Goal: Task Accomplishment & Management: Use online tool/utility

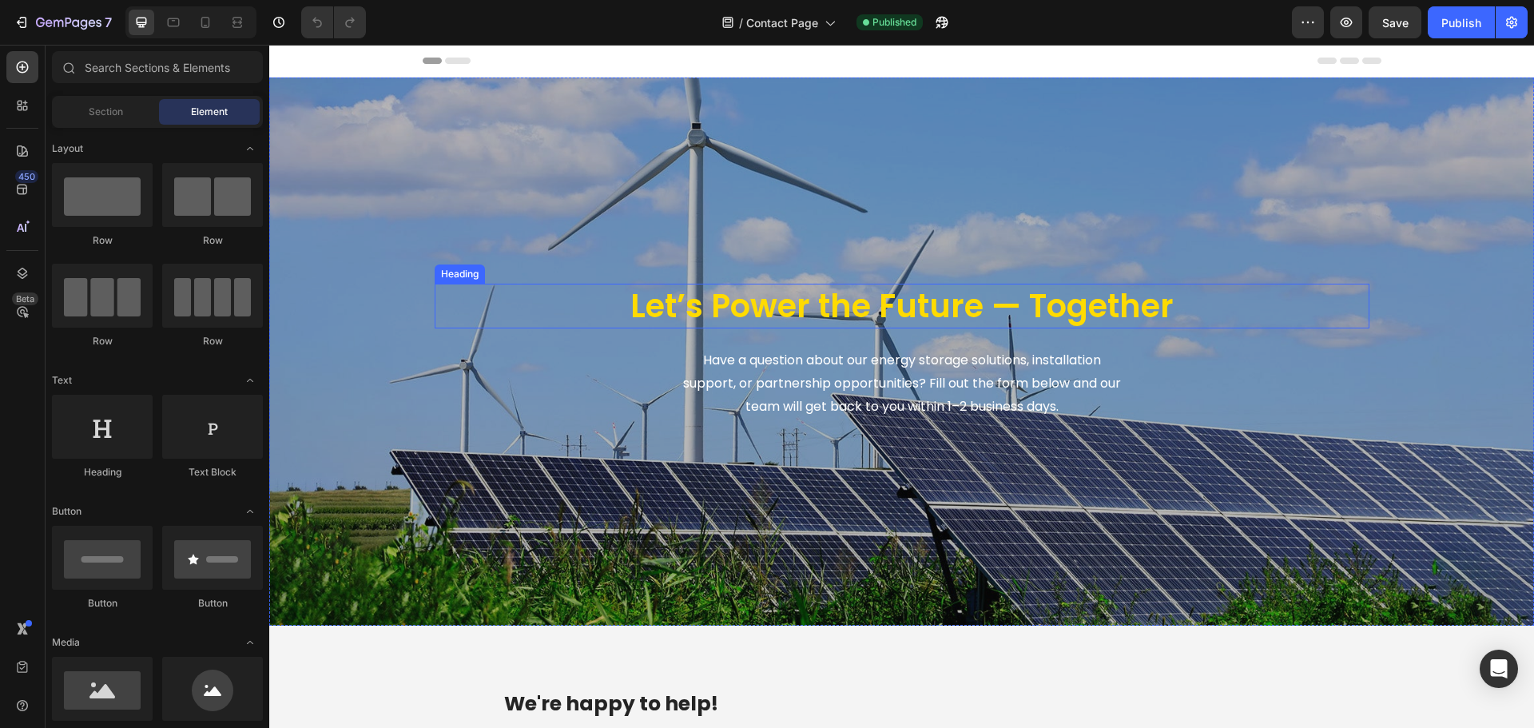
click at [818, 300] on h1 "Let’s Power the Future — Together" at bounding box center [902, 306] width 935 height 45
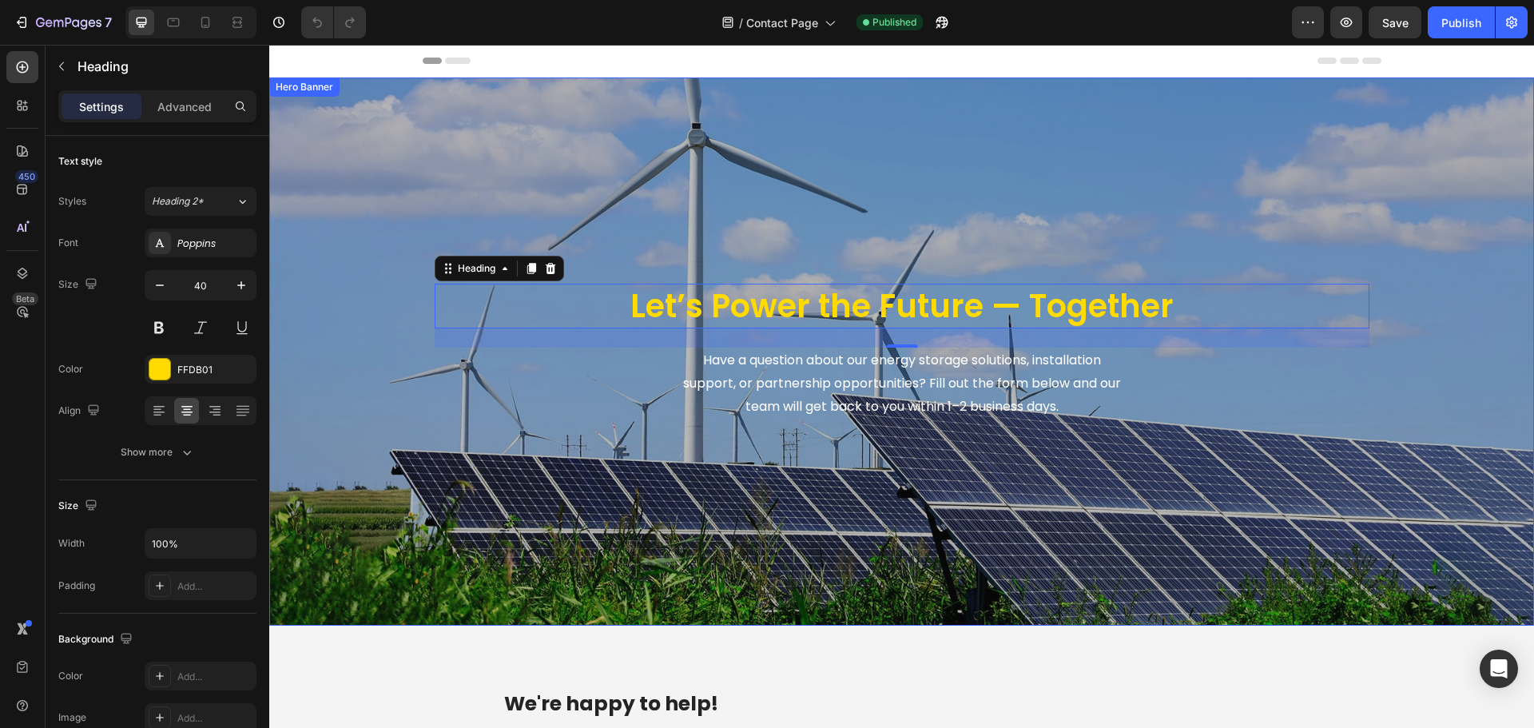
scroll to position [160, 0]
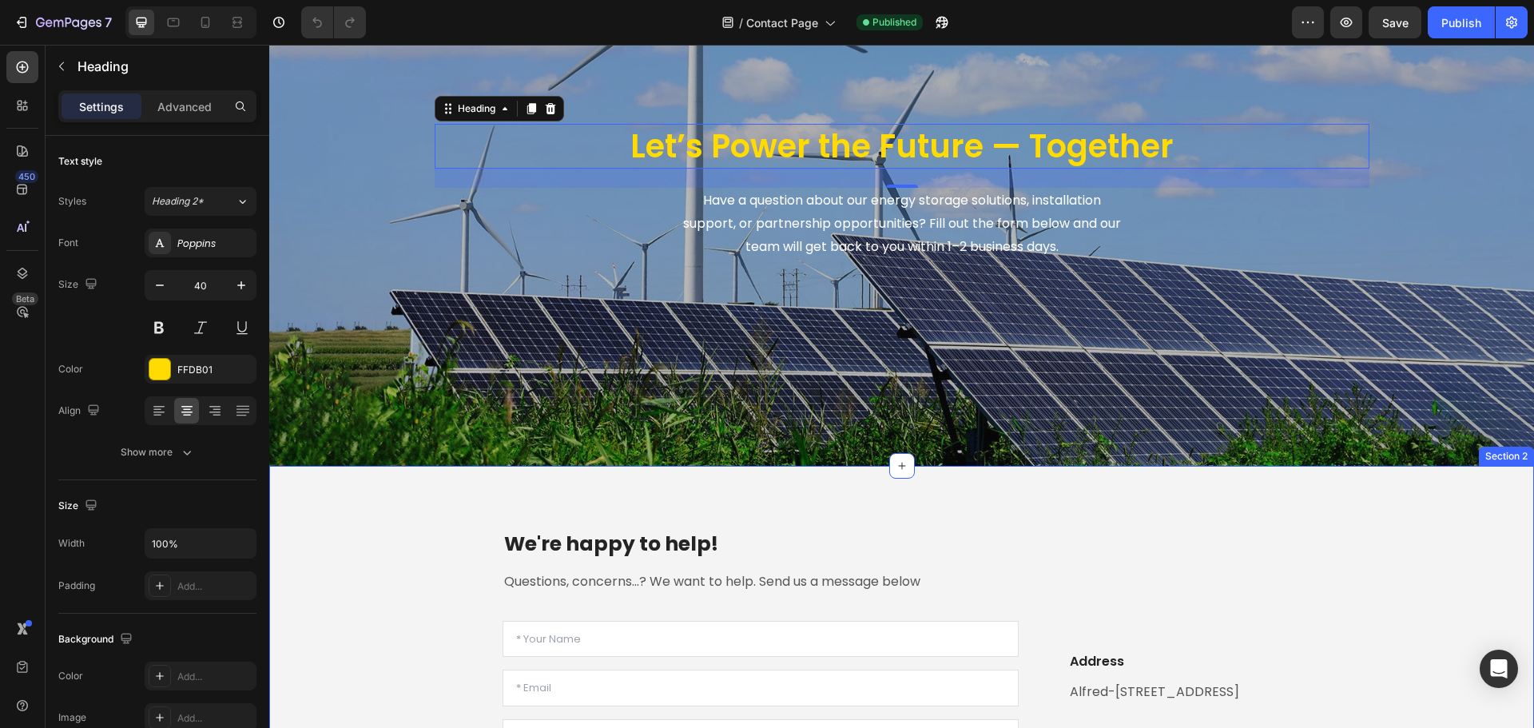
click at [1317, 488] on div "We're happy to help! Heading Questions, concerns...? We want to help. Send us a…" at bounding box center [901, 715] width 1265 height 499
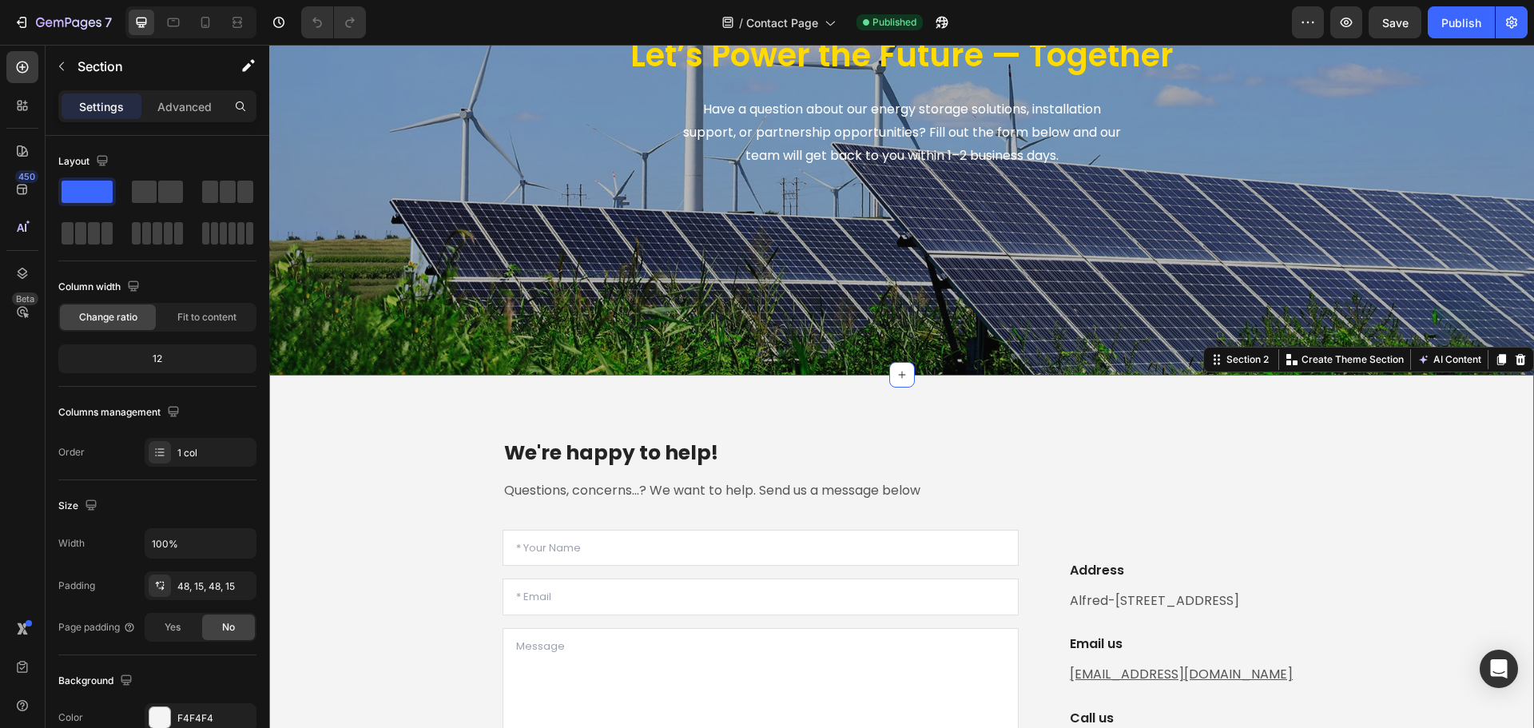
scroll to position [400, 0]
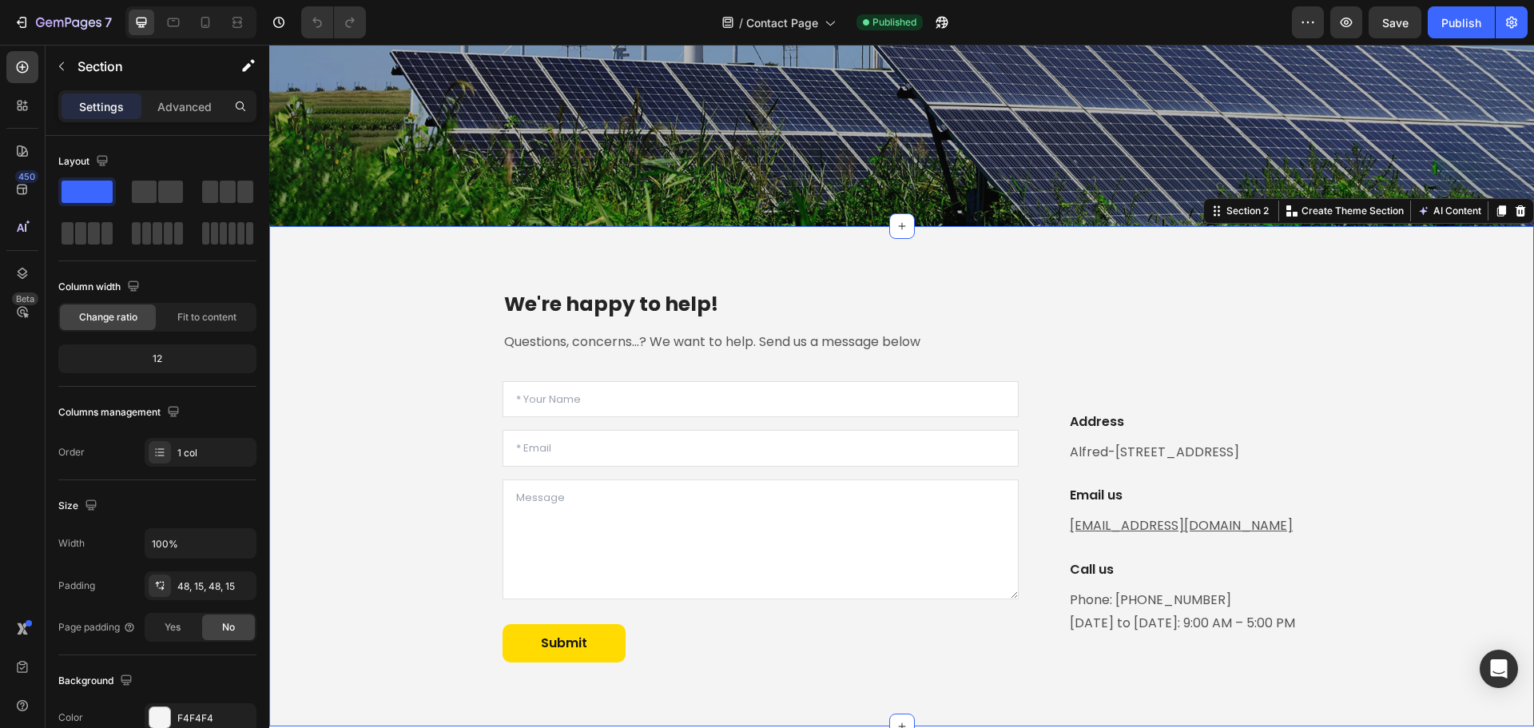
click at [415, 419] on div "We're happy to help! Heading Questions, concerns...? We want to help. Send us a…" at bounding box center [901, 475] width 1241 height 423
click at [707, 306] on p "We're happy to help!" at bounding box center [761, 305] width 514 height 26
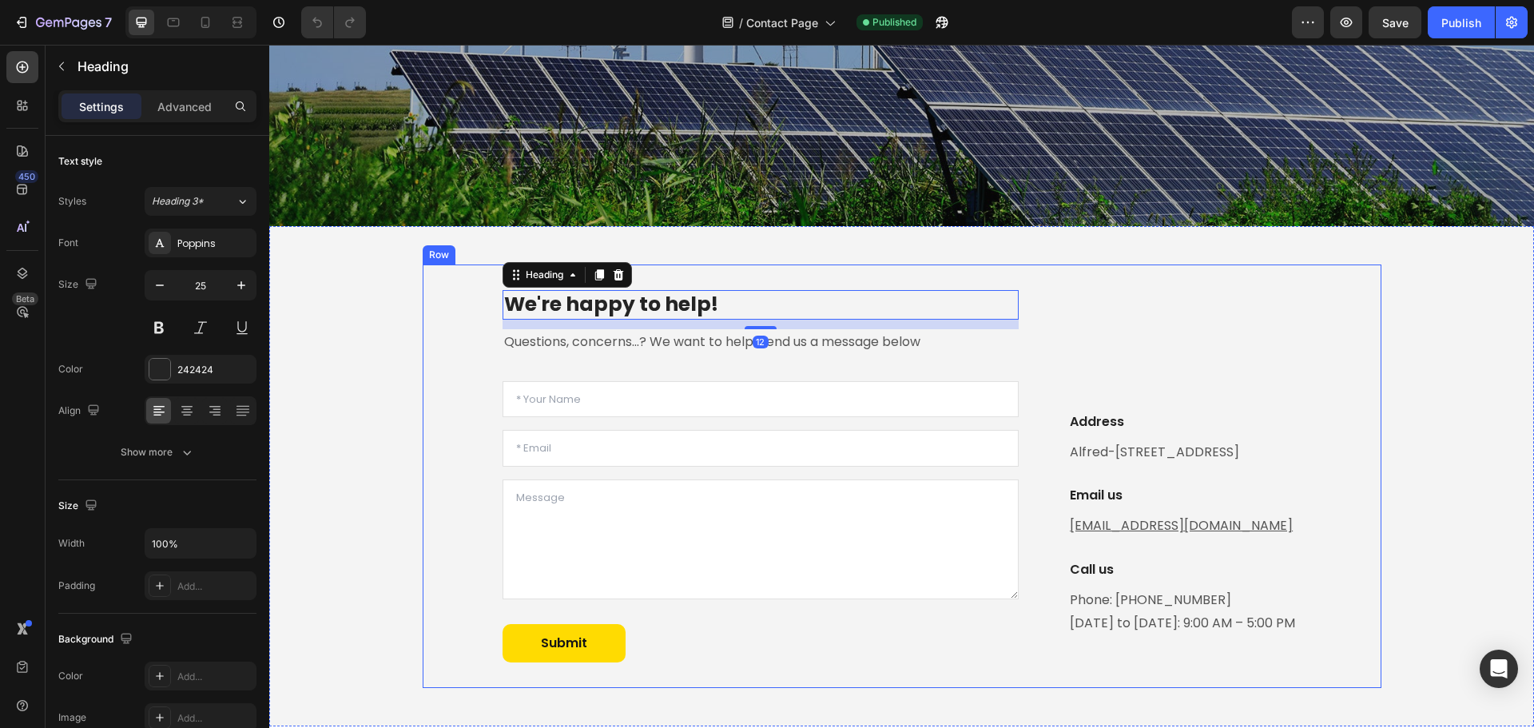
click at [412, 499] on div "We're happy to help! Heading 12 Questions, concerns...? We want to help. Send u…" at bounding box center [901, 475] width 1241 height 423
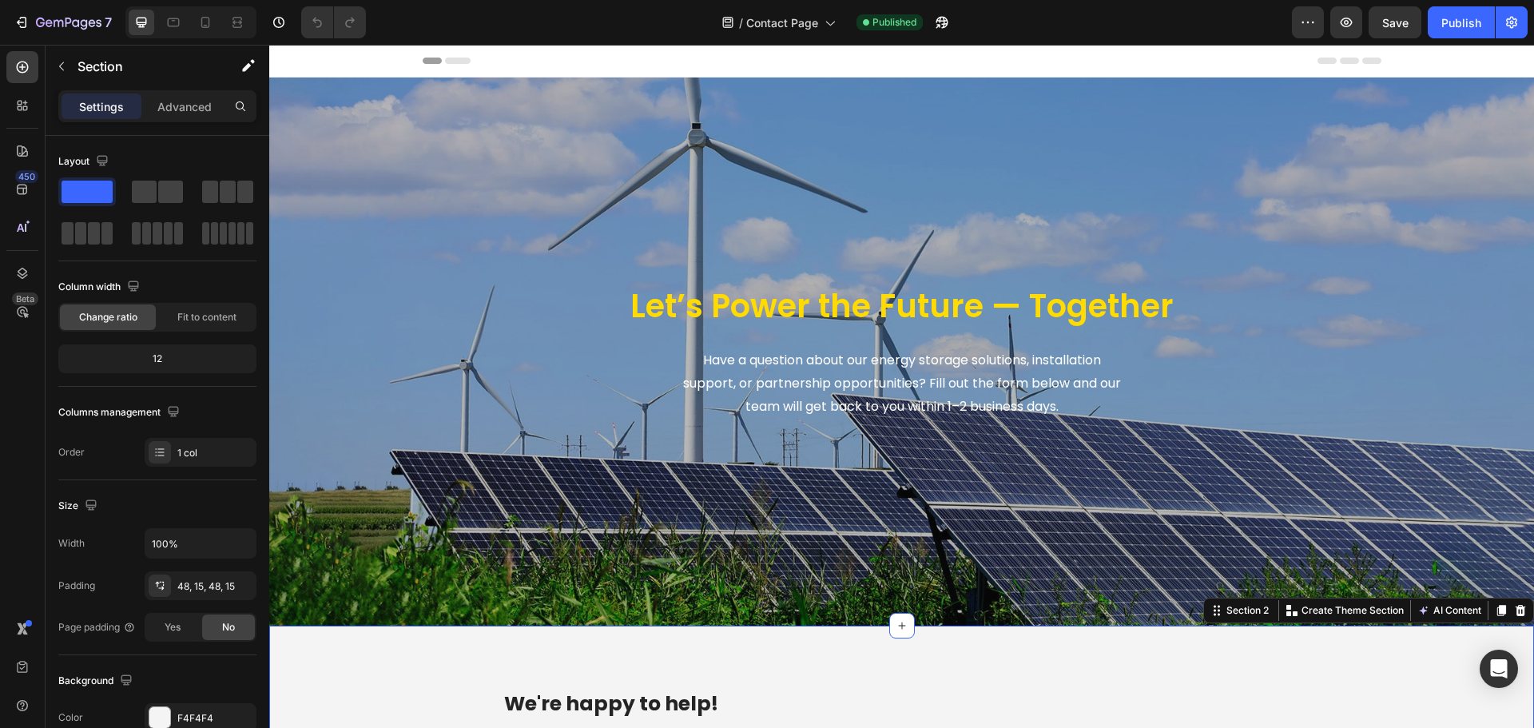
scroll to position [559, 0]
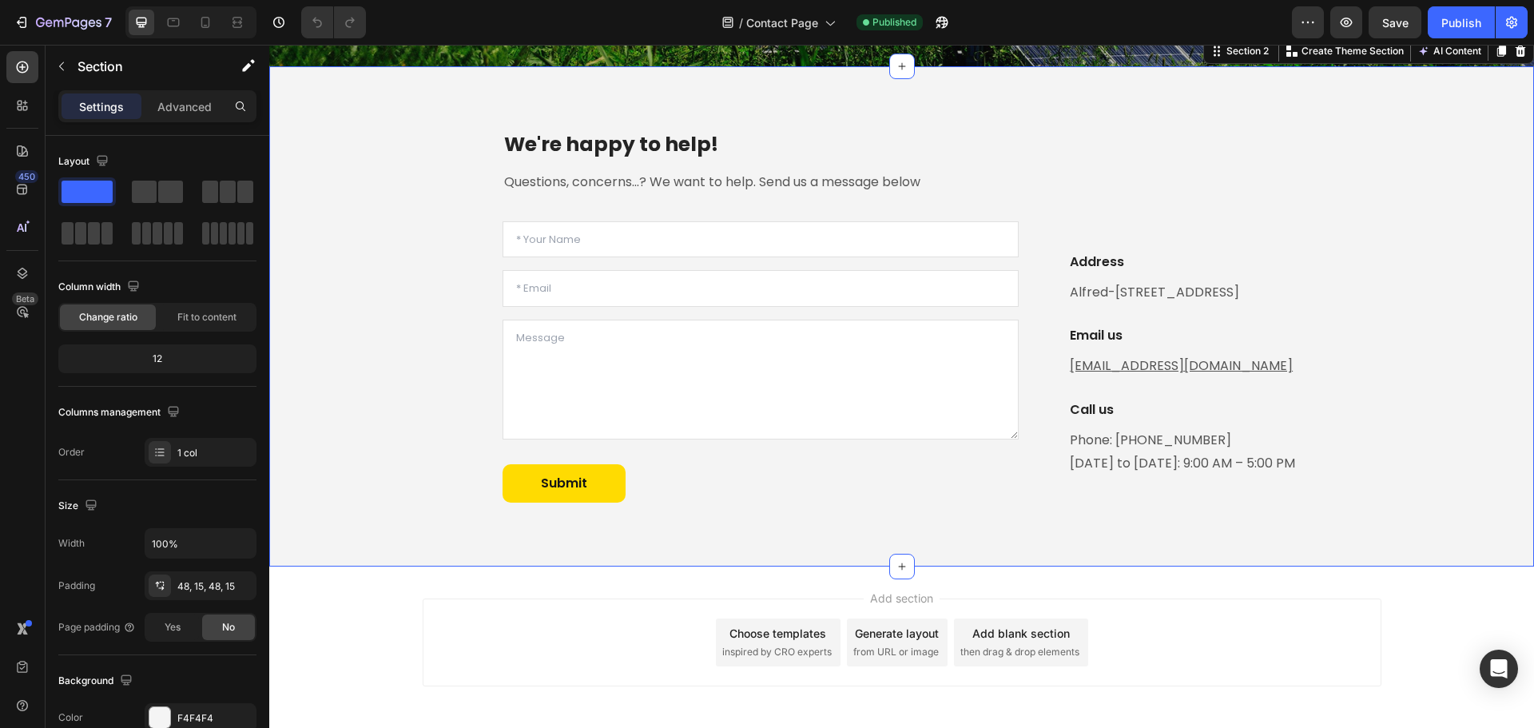
click at [392, 424] on div "We're happy to help! Heading Questions, concerns...? We want to help. Send us a…" at bounding box center [901, 316] width 1241 height 423
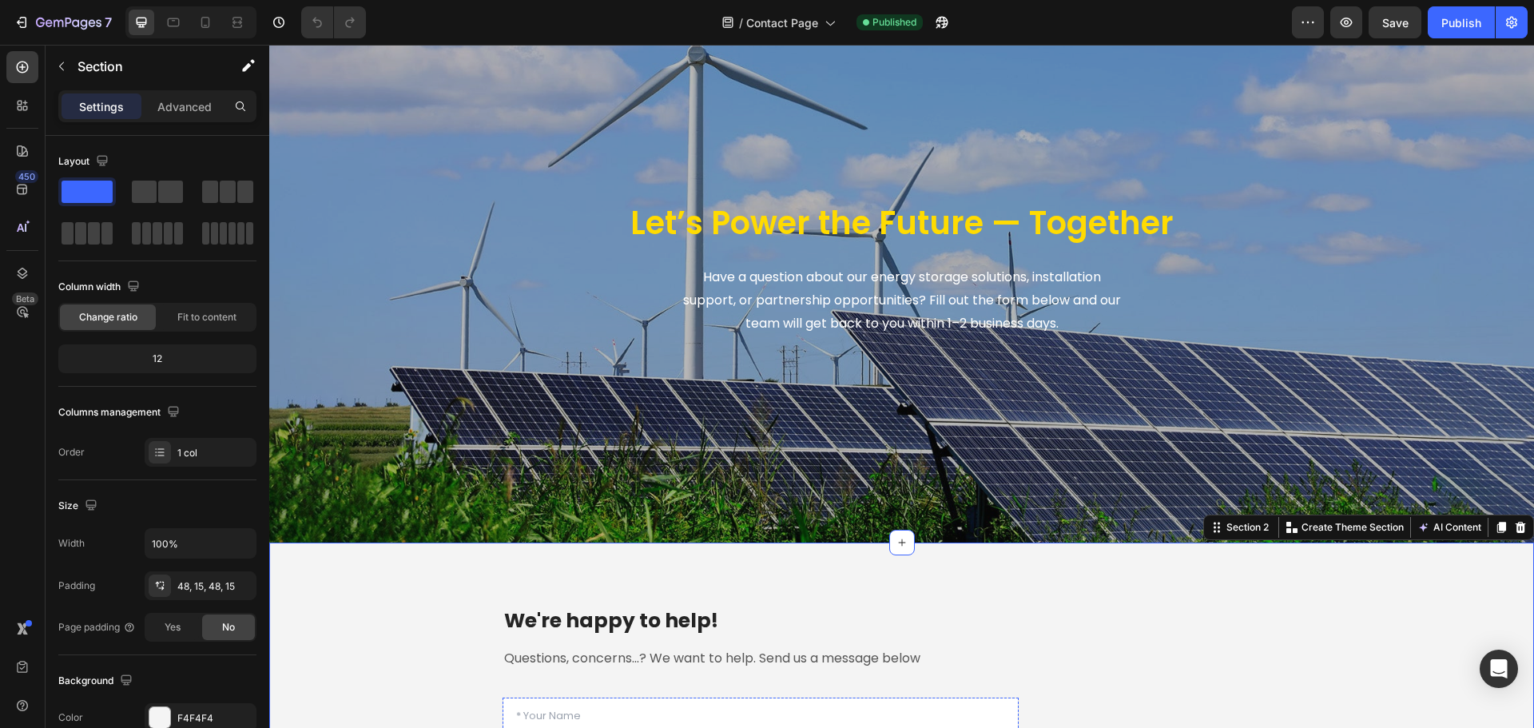
scroll to position [80, 0]
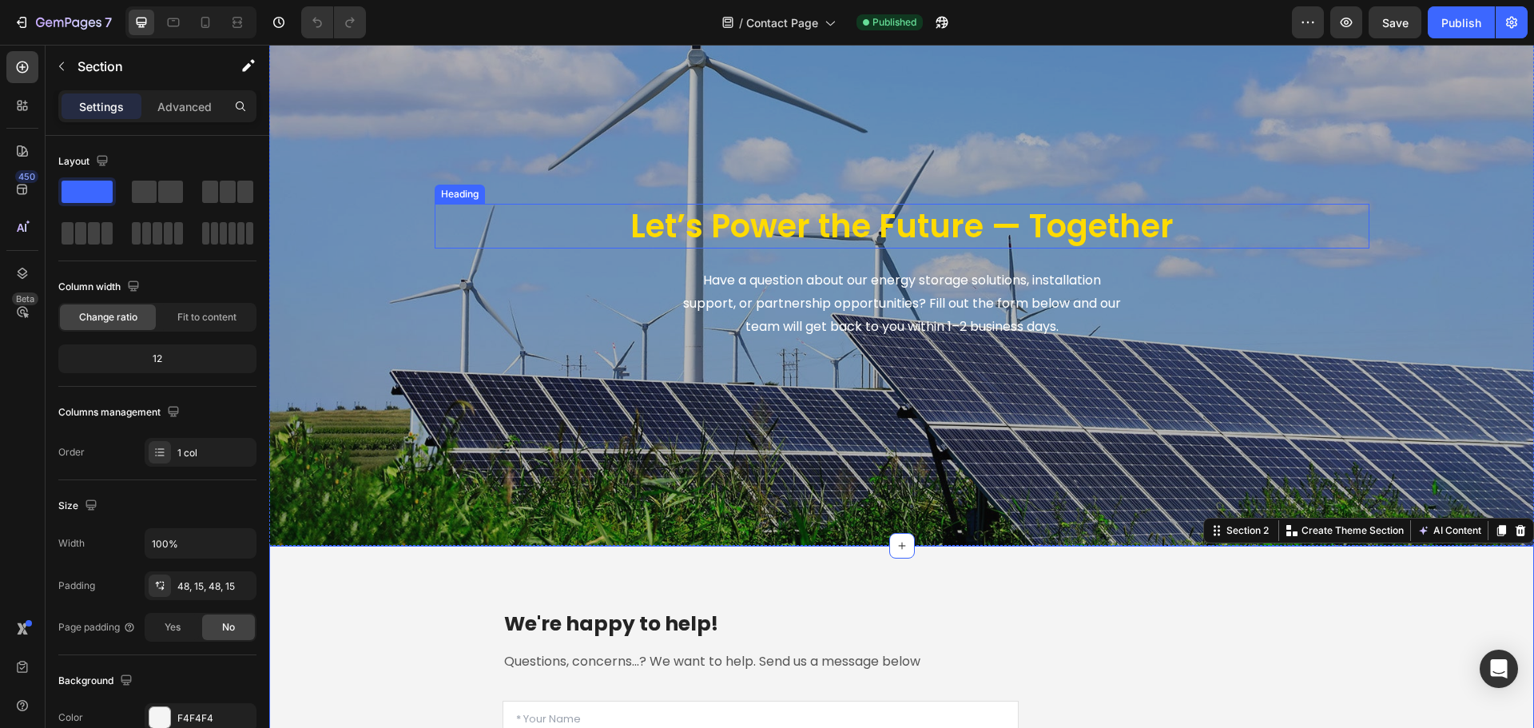
click at [826, 233] on h1 "Let’s Power the Future — Together" at bounding box center [902, 226] width 935 height 45
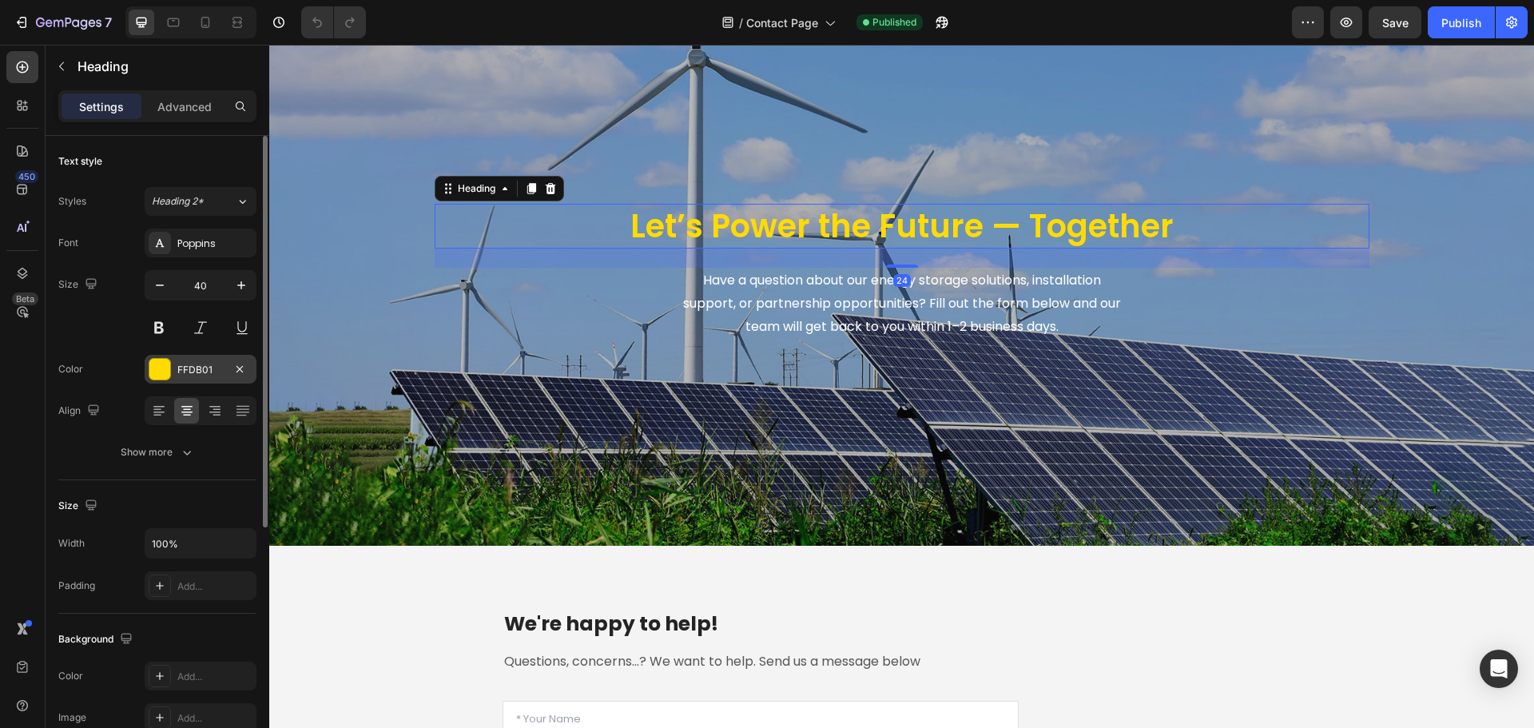
click at [160, 364] on div at bounding box center [159, 369] width 21 height 21
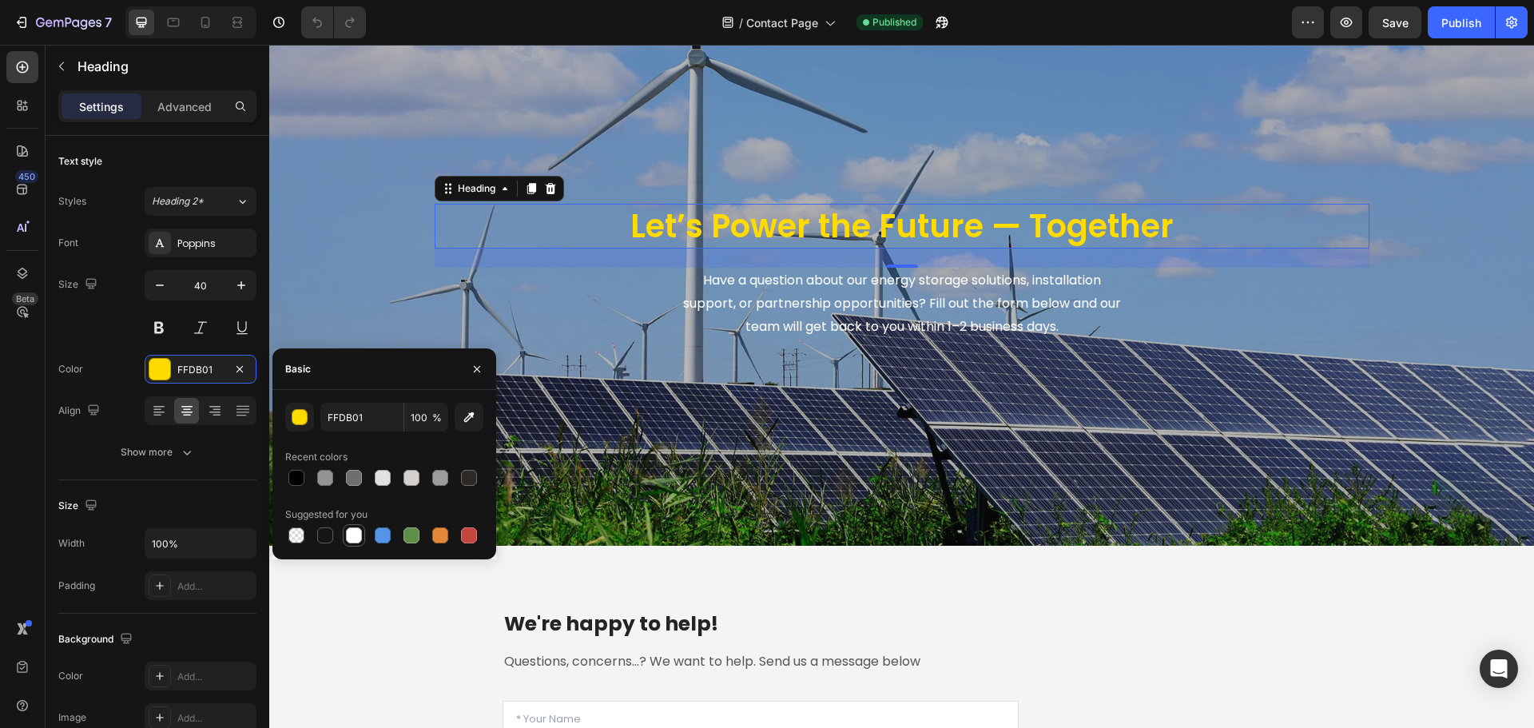
click at [356, 539] on div at bounding box center [354, 535] width 16 height 16
type input "FFFFFF"
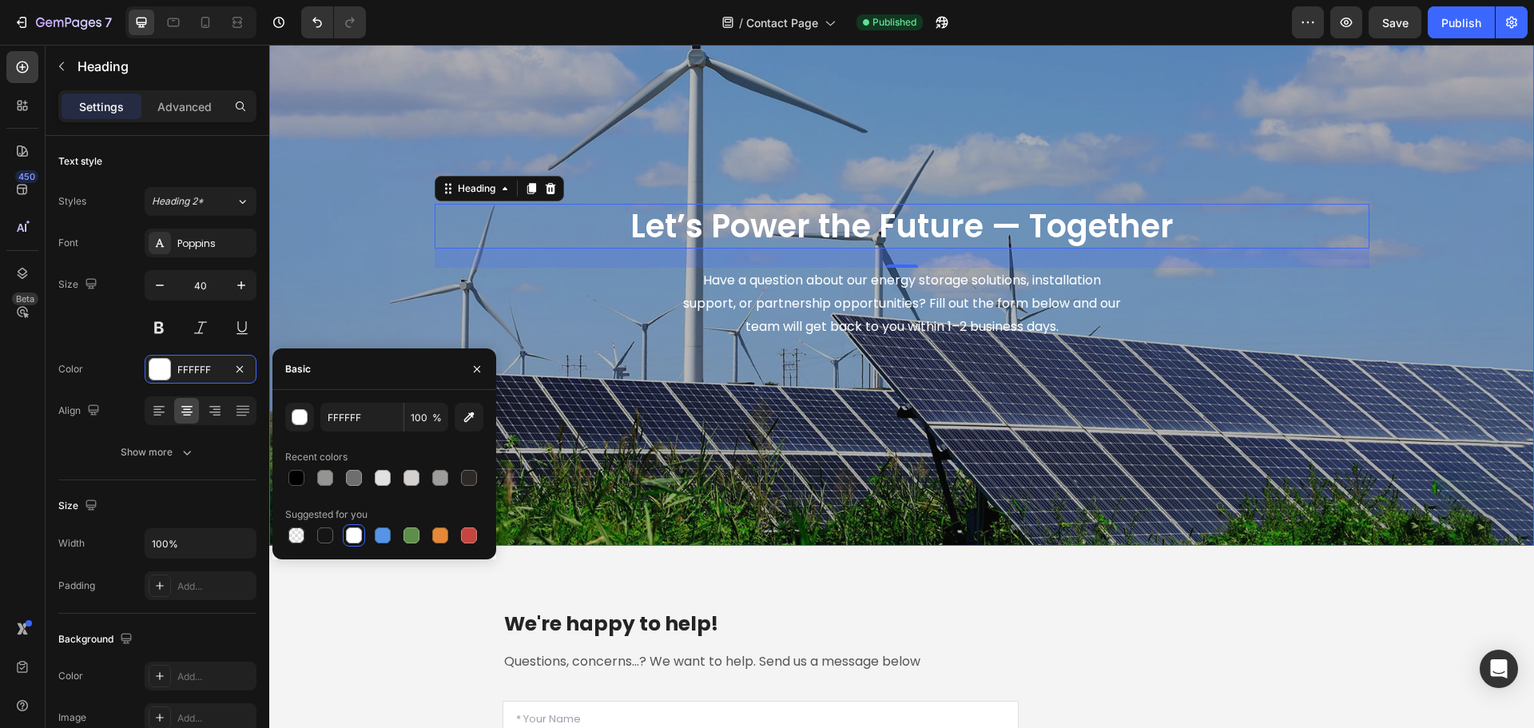
click at [346, 321] on div "Overlay" at bounding box center [901, 272] width 1265 height 548
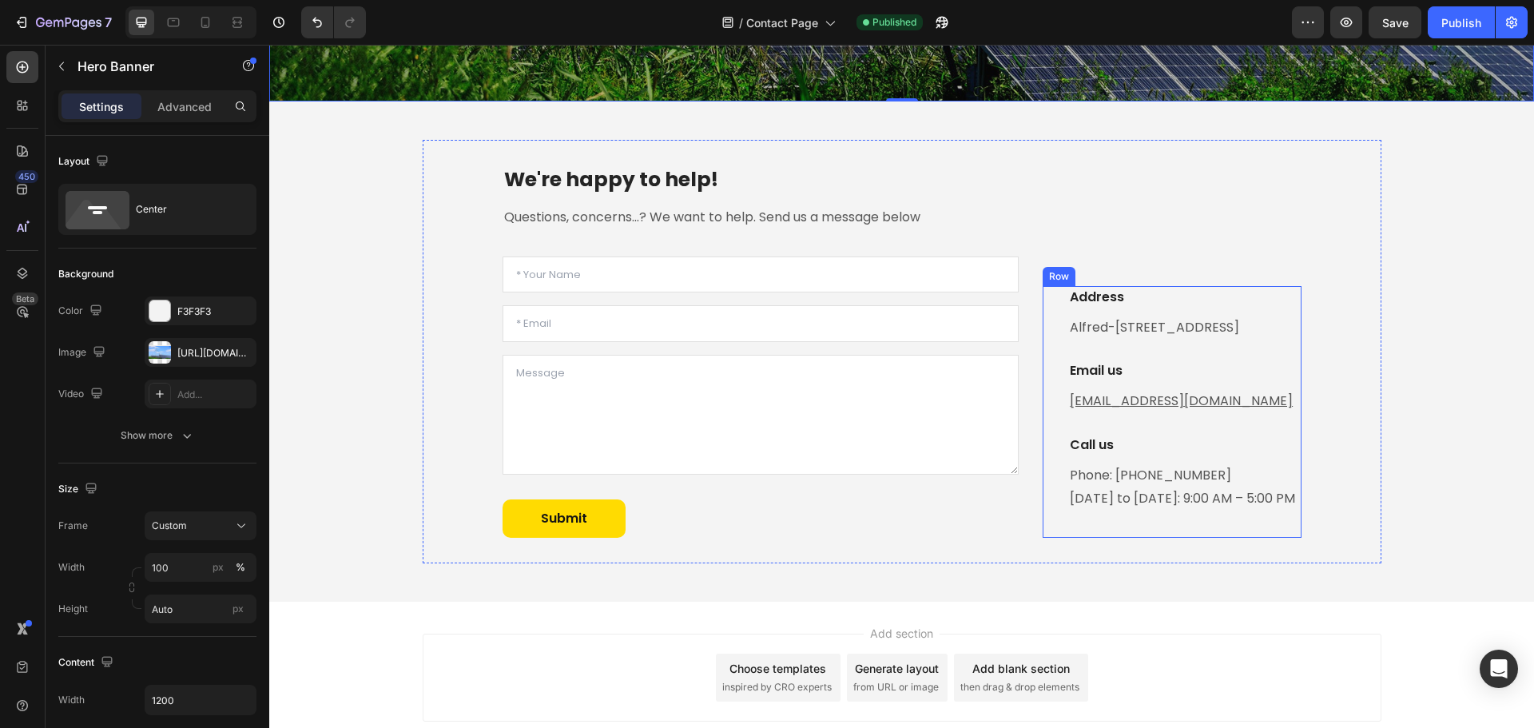
scroll to position [626, 0]
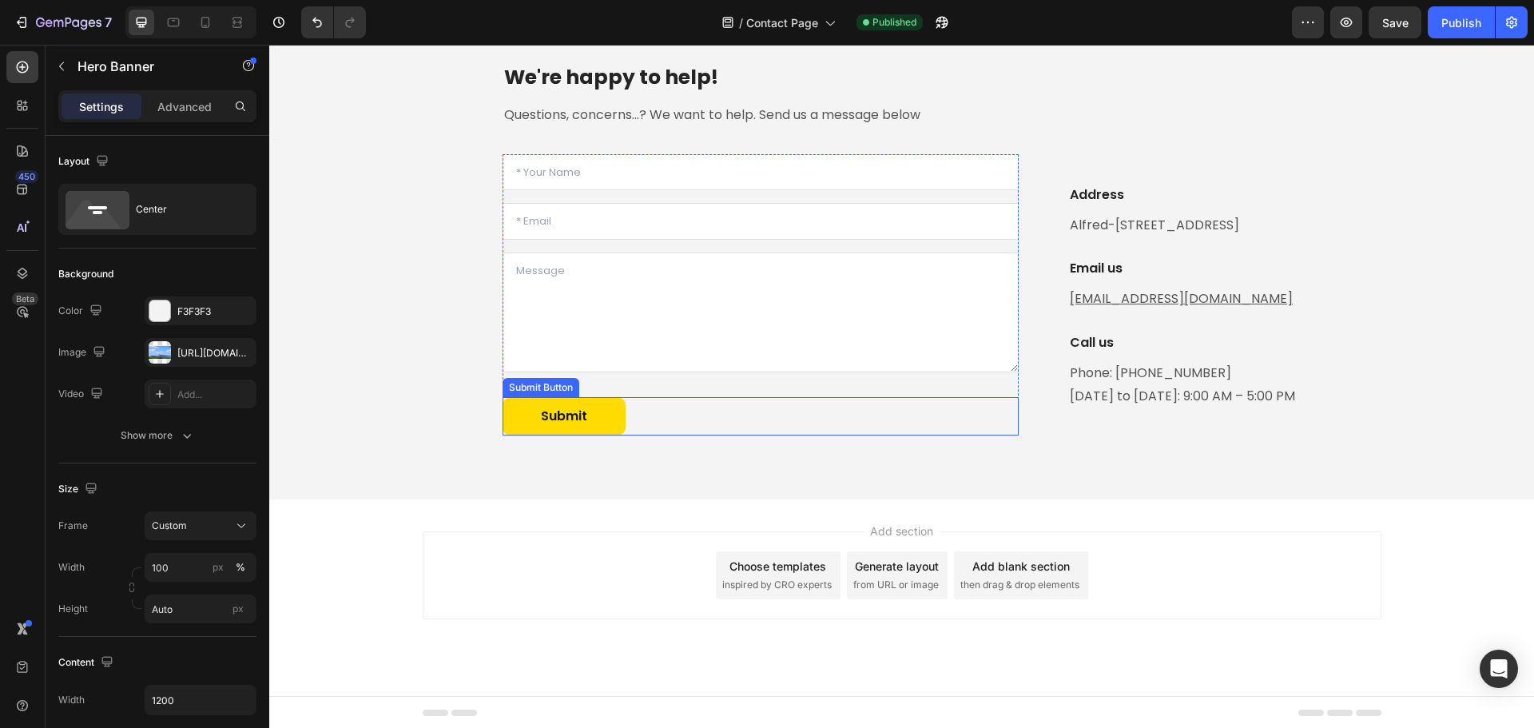
click at [621, 420] on div "Submit Submit Button" at bounding box center [761, 416] width 517 height 38
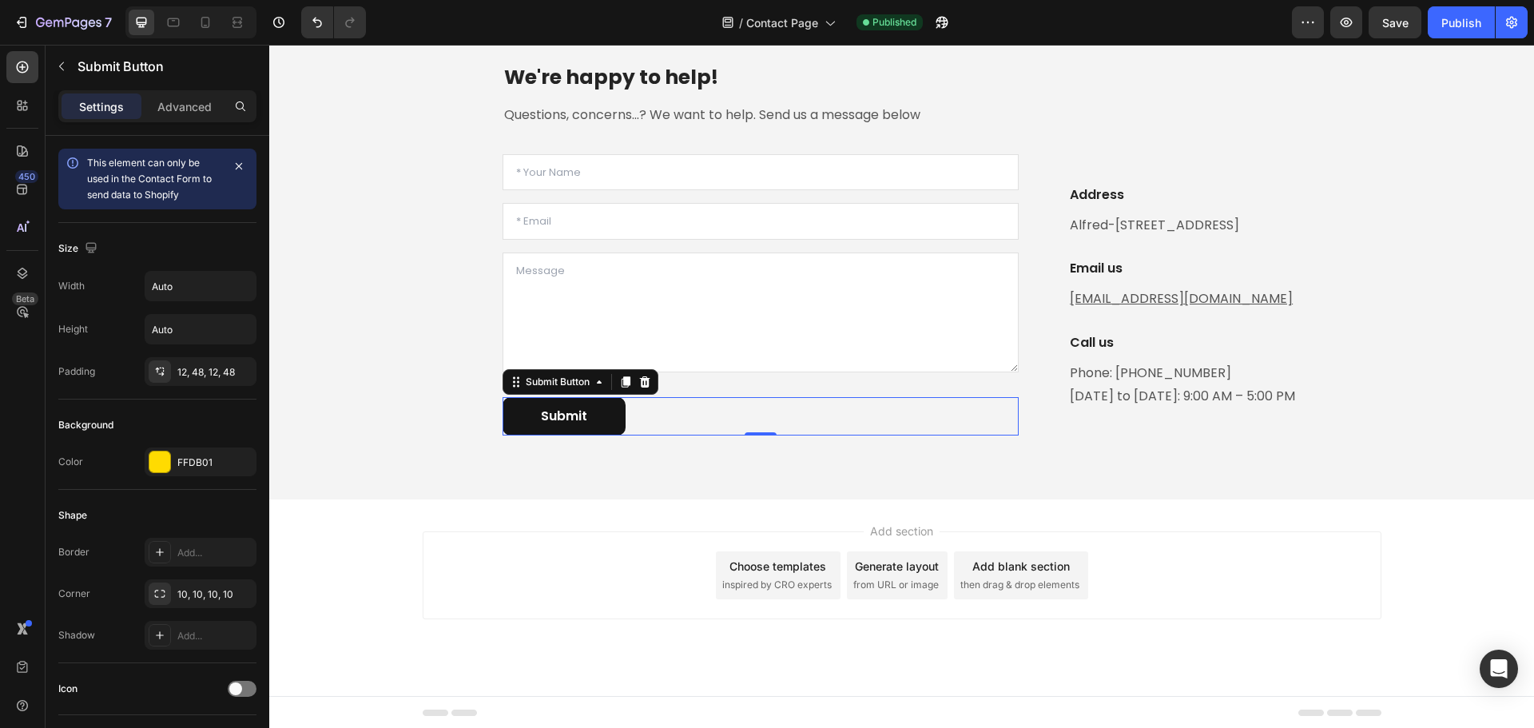
click at [612, 424] on button "Submit" at bounding box center [564, 416] width 123 height 38
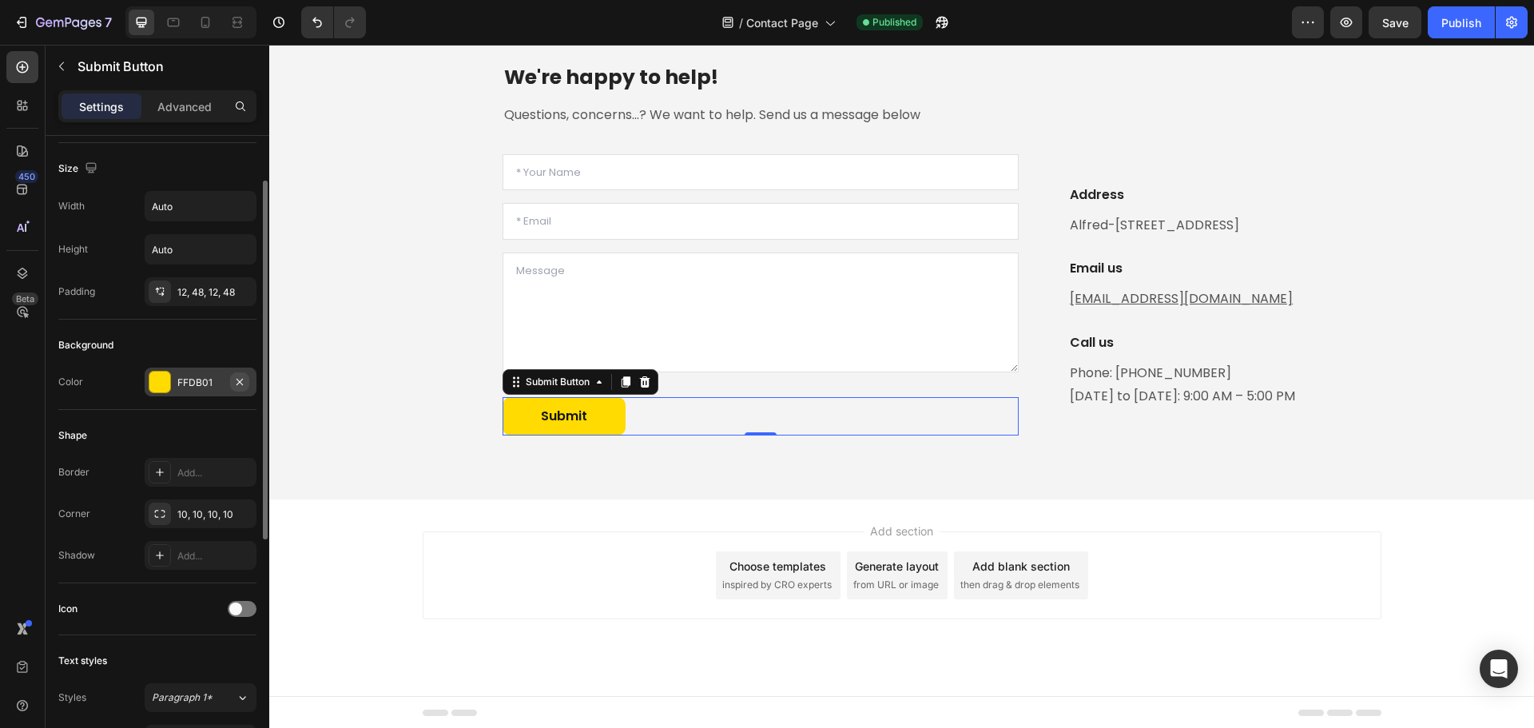
click at [235, 380] on icon "button" at bounding box center [239, 382] width 13 height 13
click at [155, 387] on icon at bounding box center [159, 382] width 13 height 13
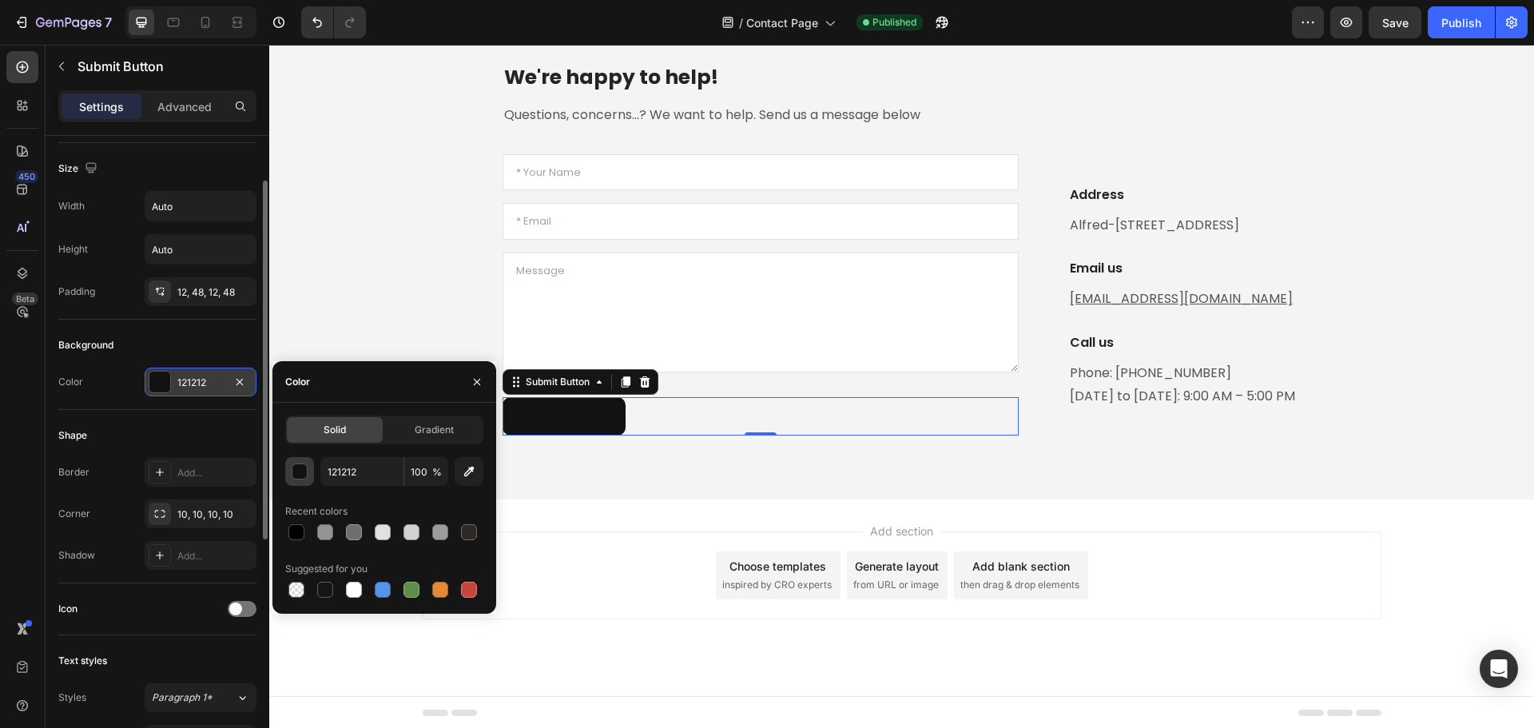
click at [301, 475] on div "button" at bounding box center [300, 472] width 16 height 16
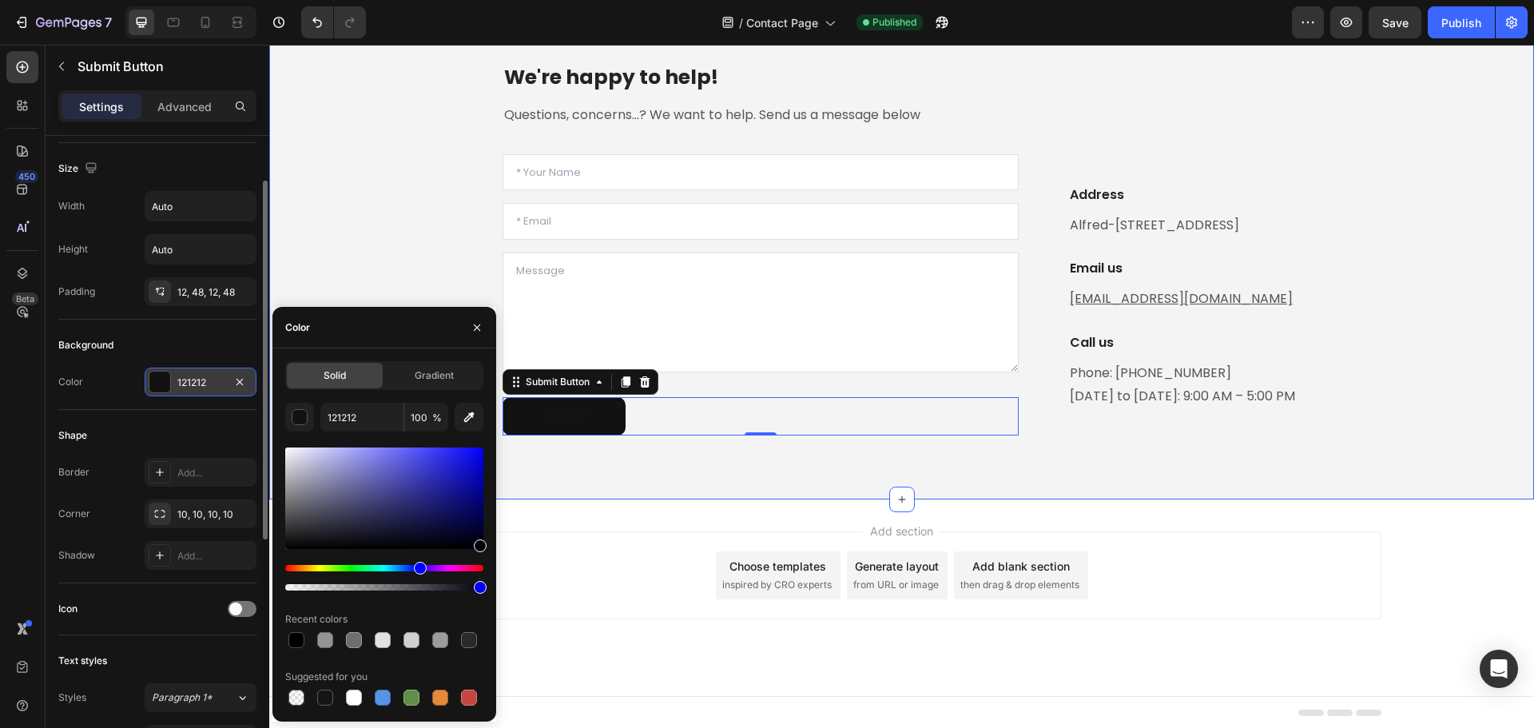
click at [350, 266] on div "We're happy to help! Heading Questions, concerns...? We want to help. Send us a…" at bounding box center [901, 249] width 1241 height 423
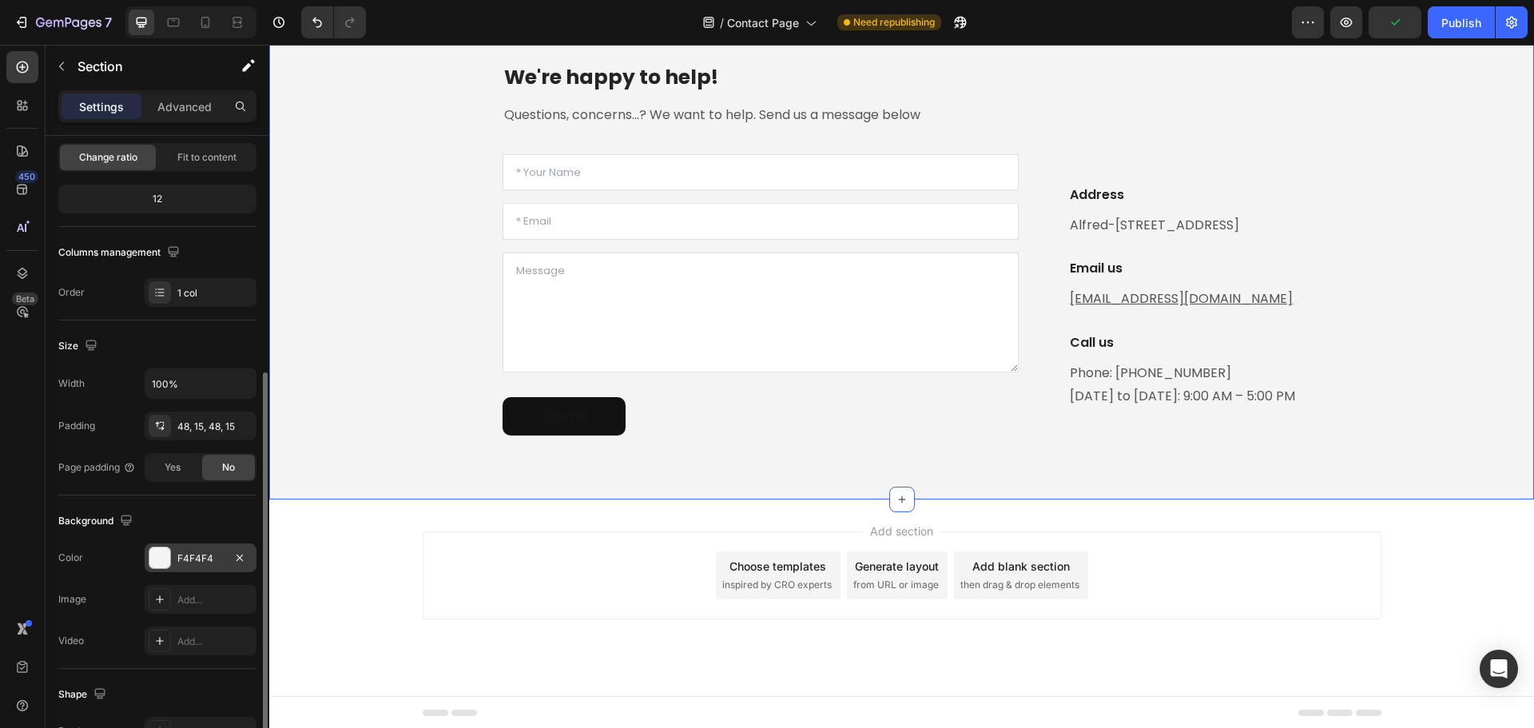
scroll to position [320, 0]
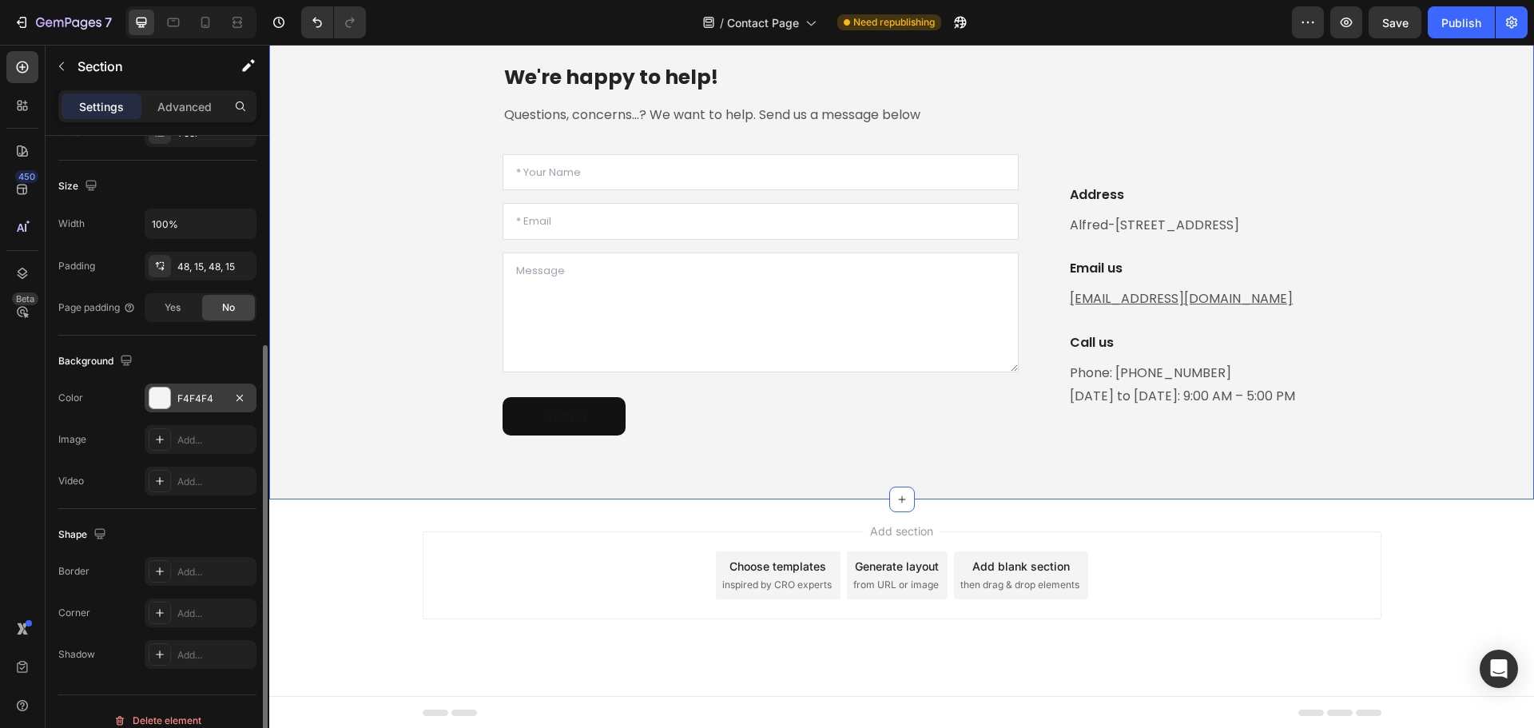
click at [162, 398] on div at bounding box center [159, 398] width 21 height 21
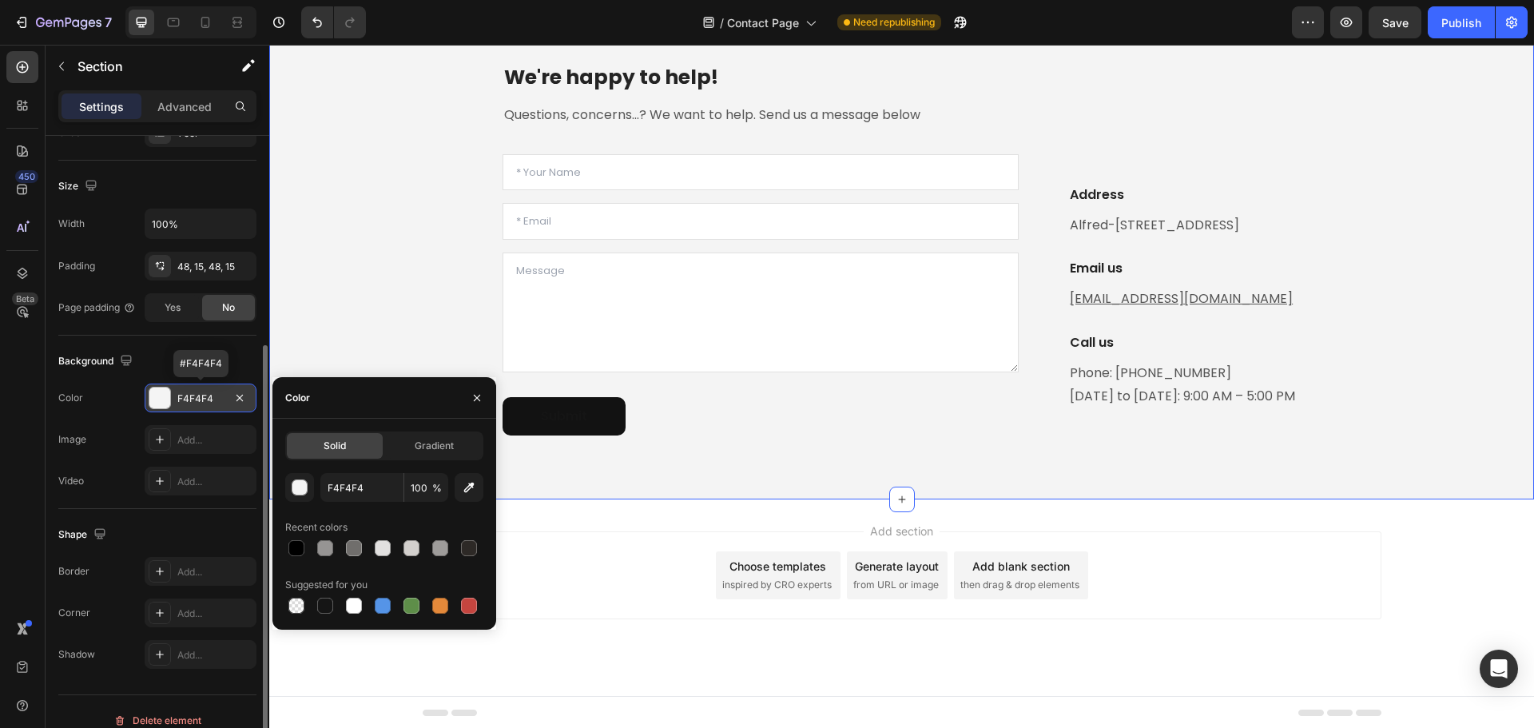
click at [162, 398] on div at bounding box center [159, 398] width 21 height 21
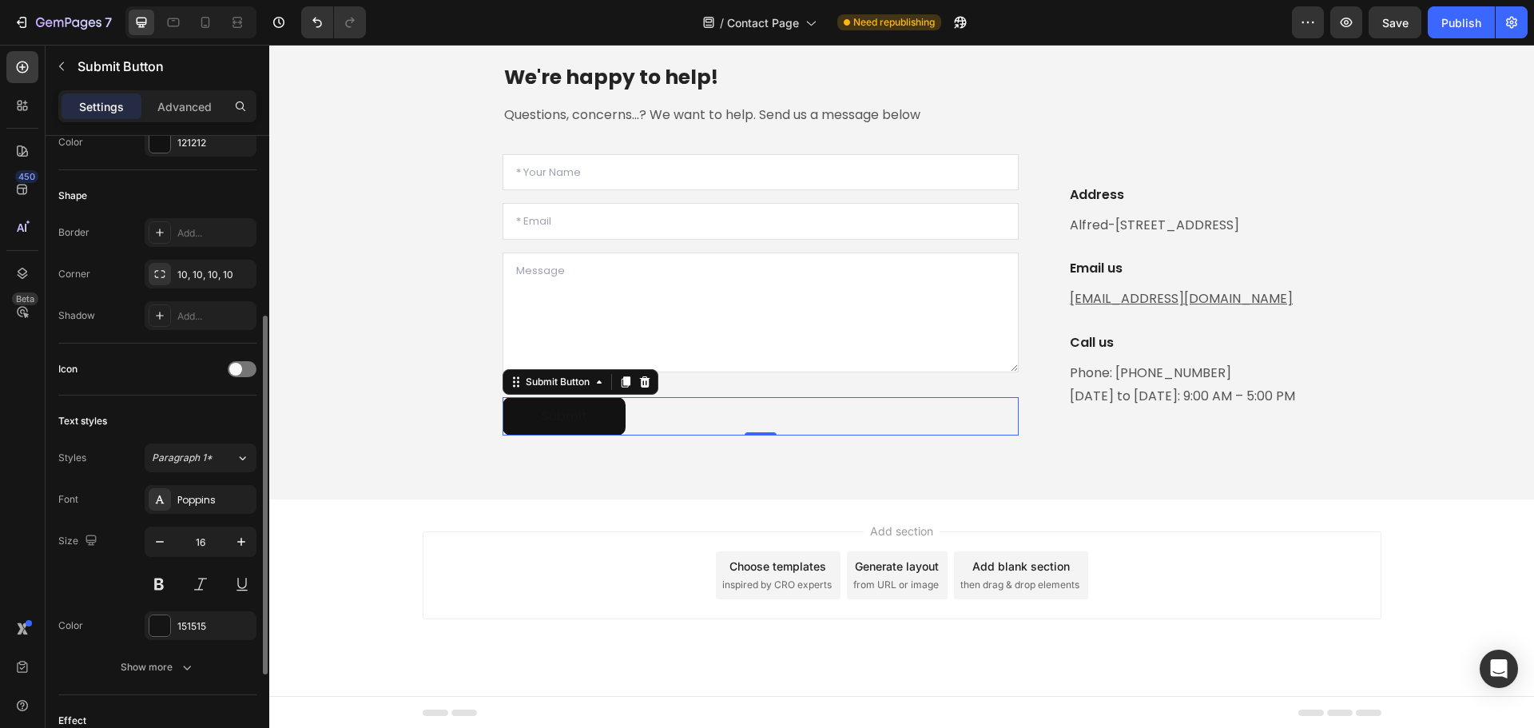
click at [647, 418] on div "Submit Submit Button 0" at bounding box center [761, 416] width 517 height 38
click at [162, 622] on div at bounding box center [159, 625] width 21 height 21
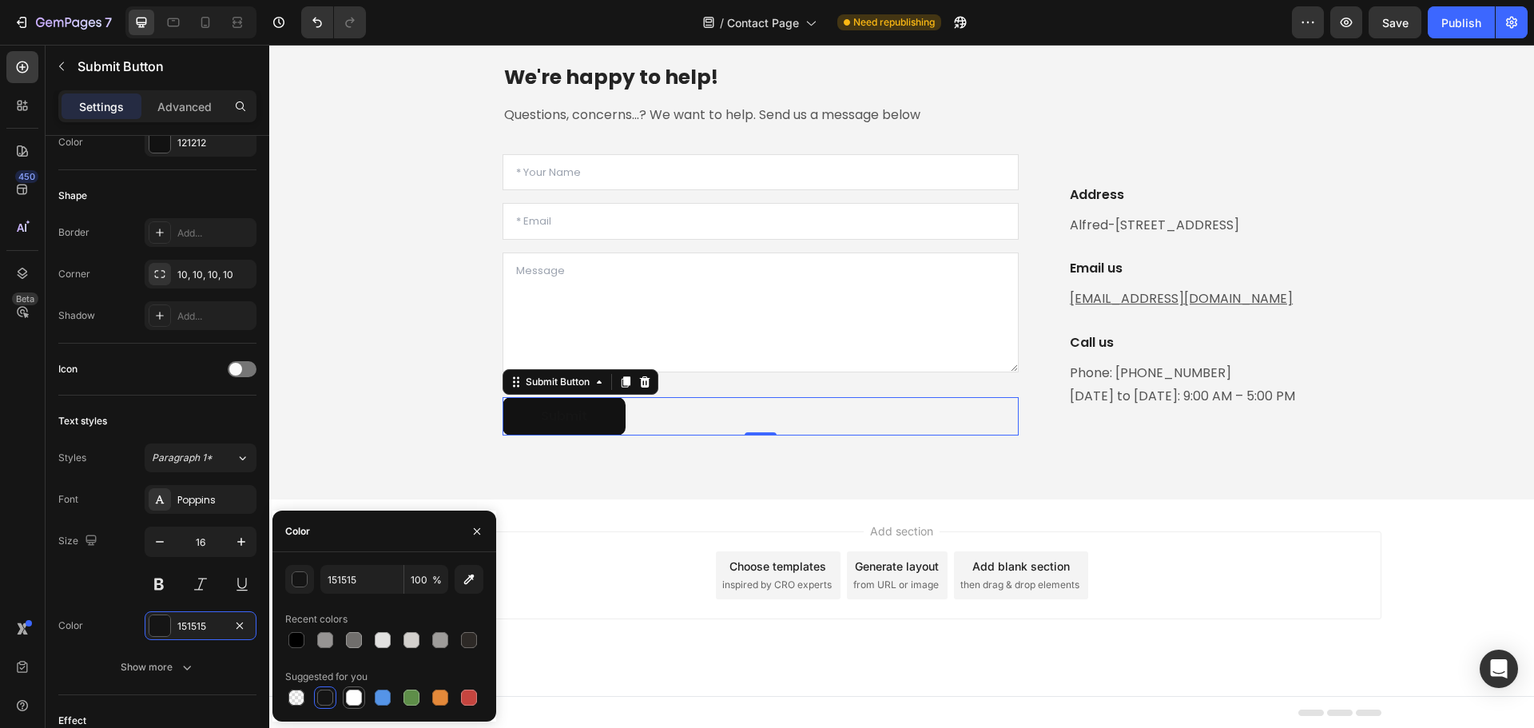
click at [351, 698] on div at bounding box center [354, 698] width 16 height 16
type input "FFFFFF"
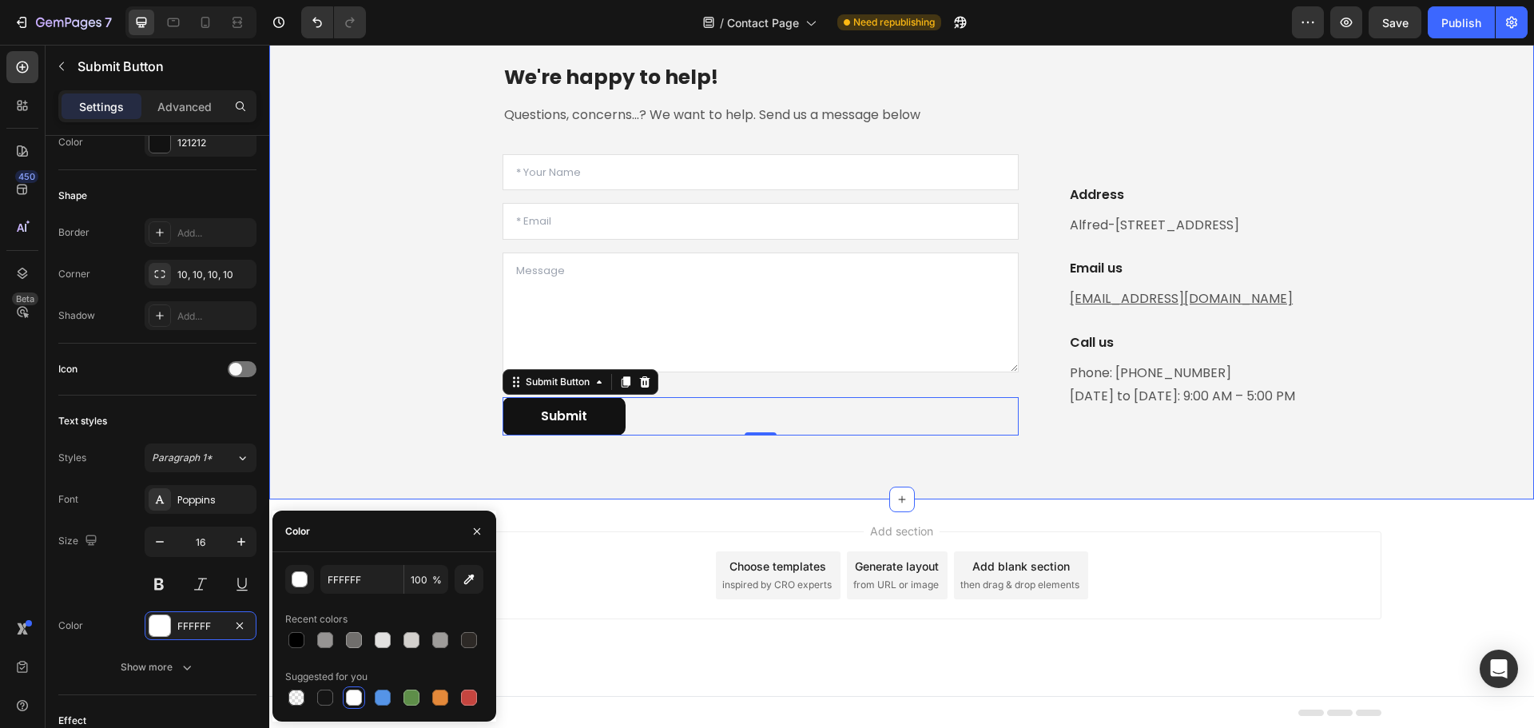
click at [393, 452] on div "We're happy to help! Heading Questions, concerns...? We want to help. Send us a…" at bounding box center [901, 249] width 1241 height 423
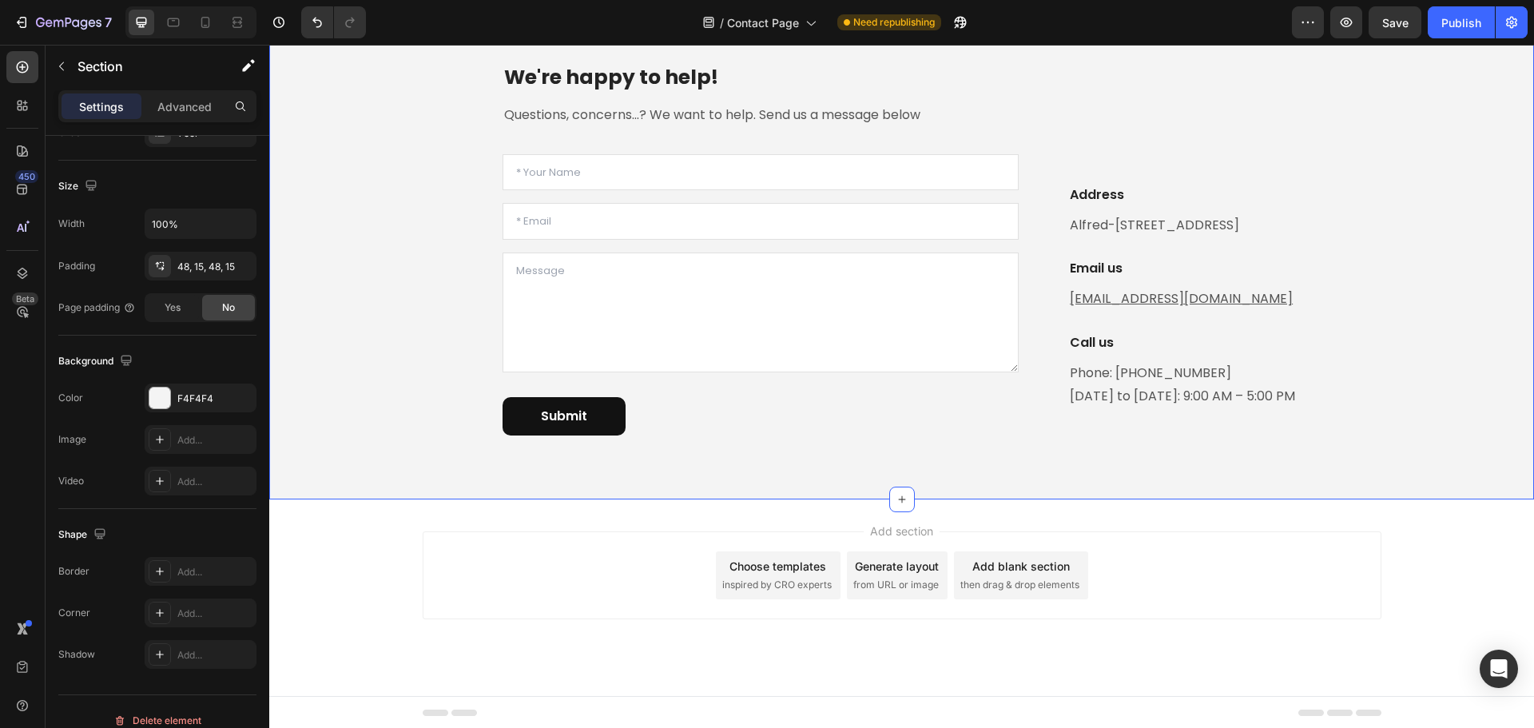
scroll to position [0, 0]
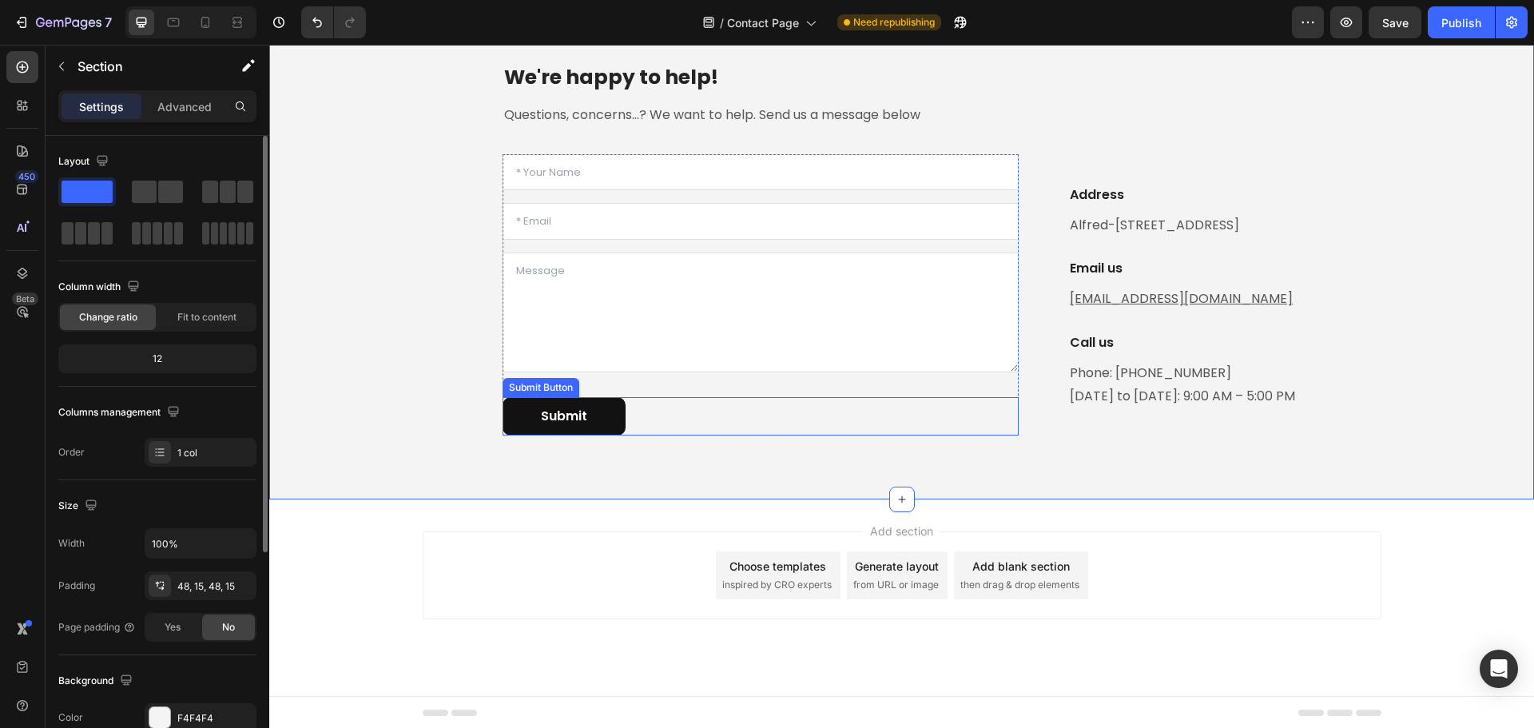
click at [629, 415] on div "Submit Submit Button" at bounding box center [761, 416] width 517 height 38
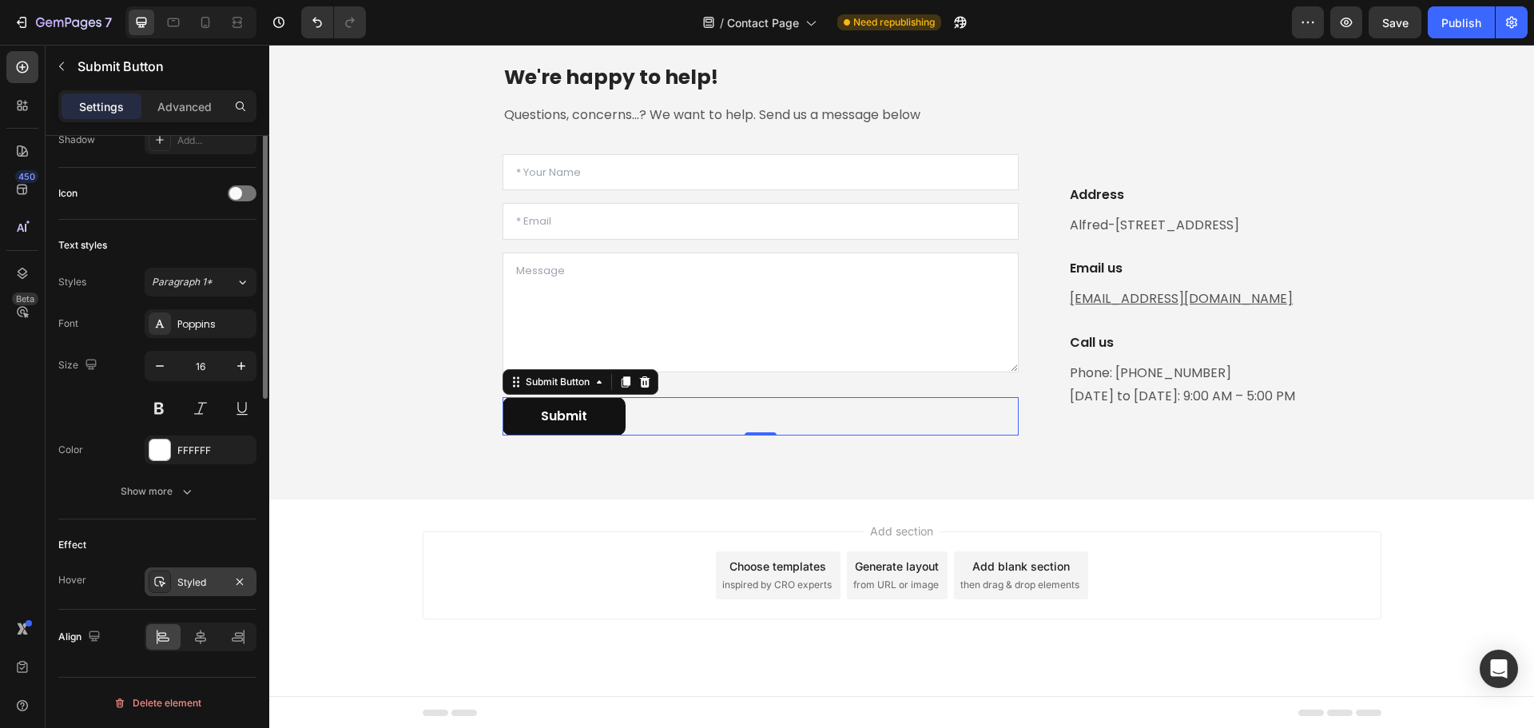
scroll to position [176, 0]
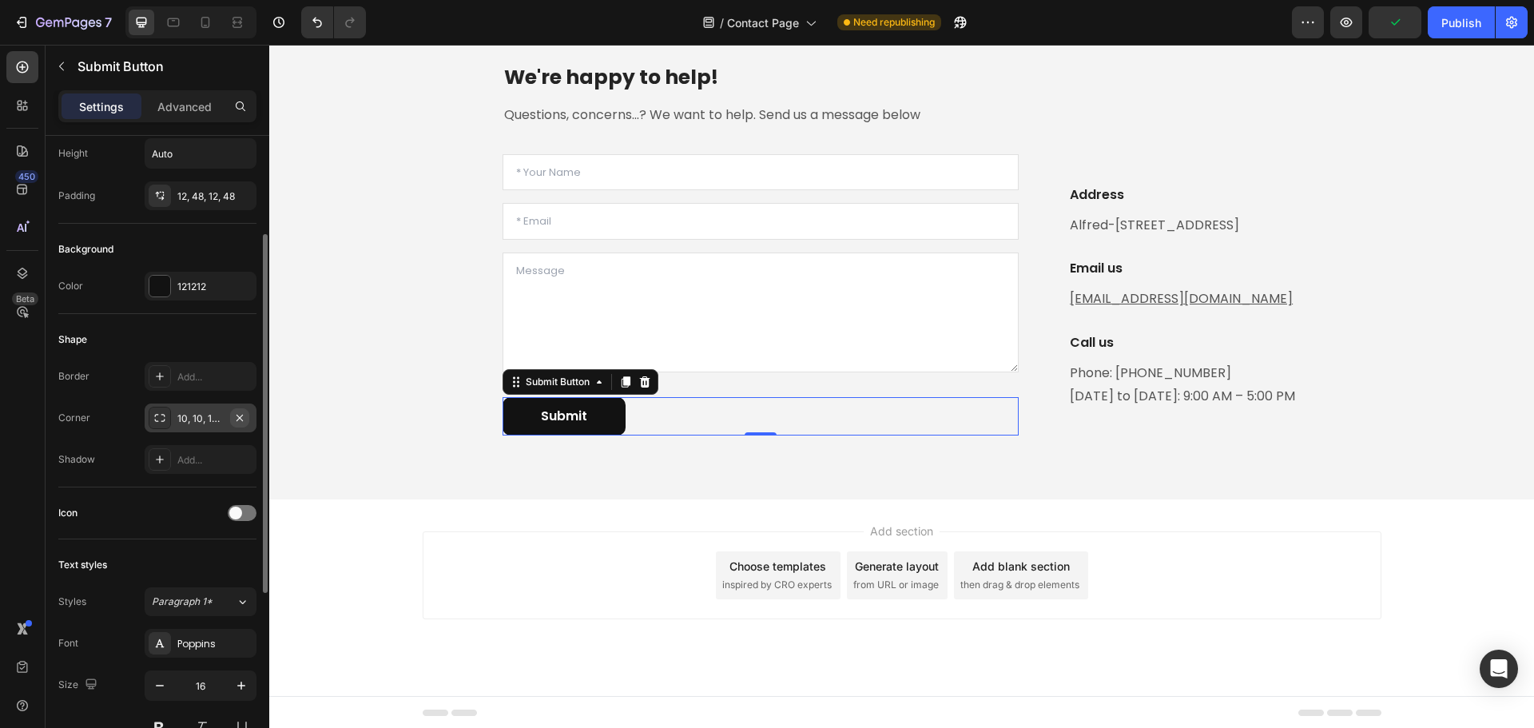
click at [236, 415] on icon "button" at bounding box center [239, 417] width 13 height 13
click at [193, 419] on div "Add..." at bounding box center [214, 418] width 75 height 14
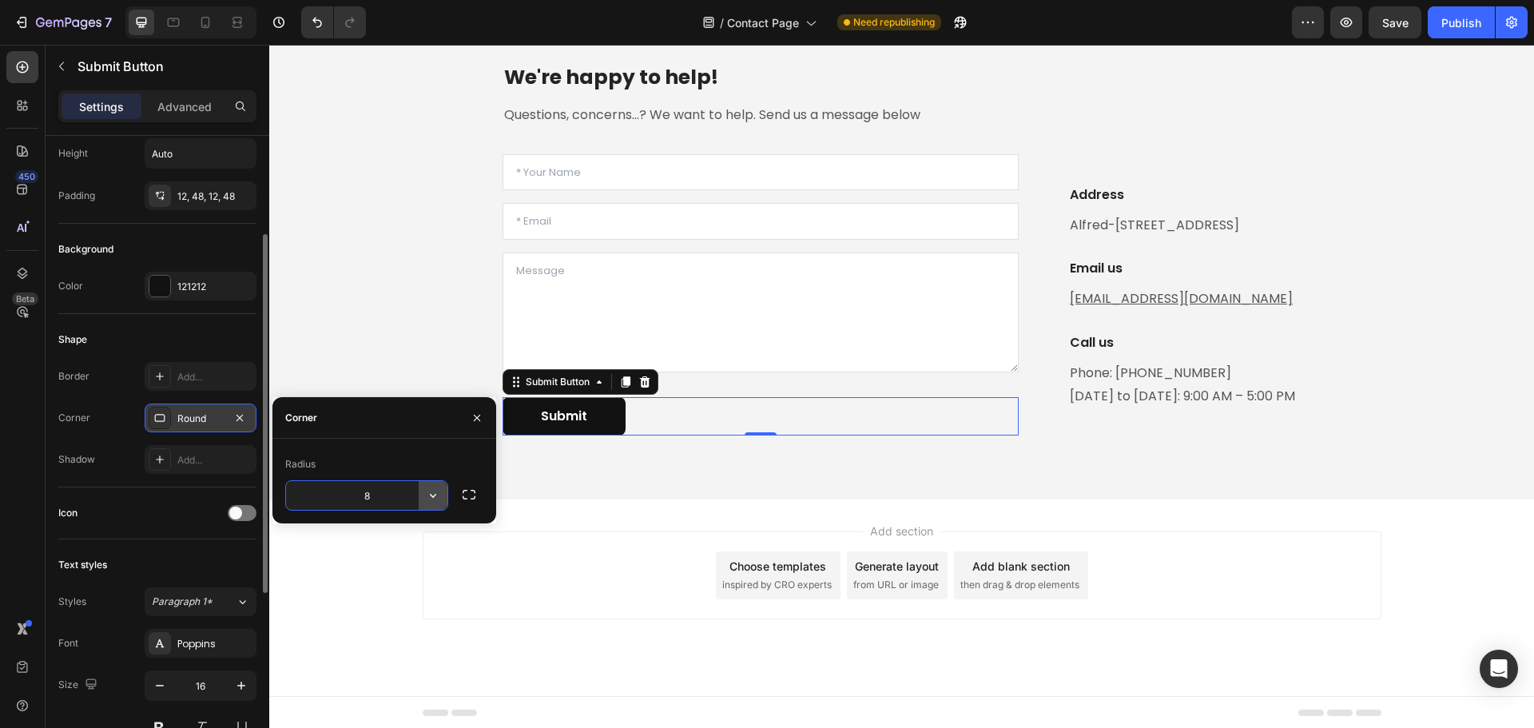
click at [436, 499] on icon "button" at bounding box center [433, 495] width 16 height 16
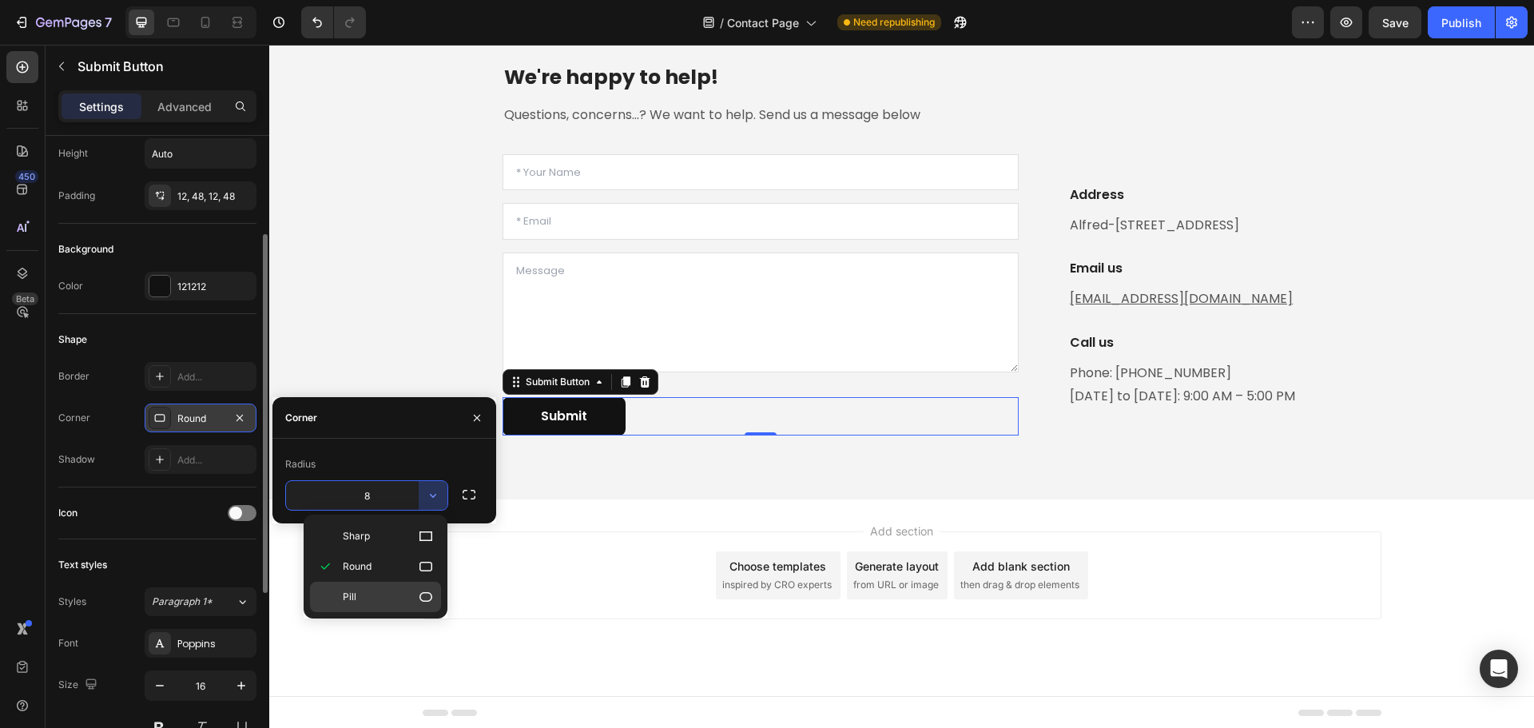
click at [396, 595] on p "Pill" at bounding box center [388, 597] width 91 height 16
type input "9999"
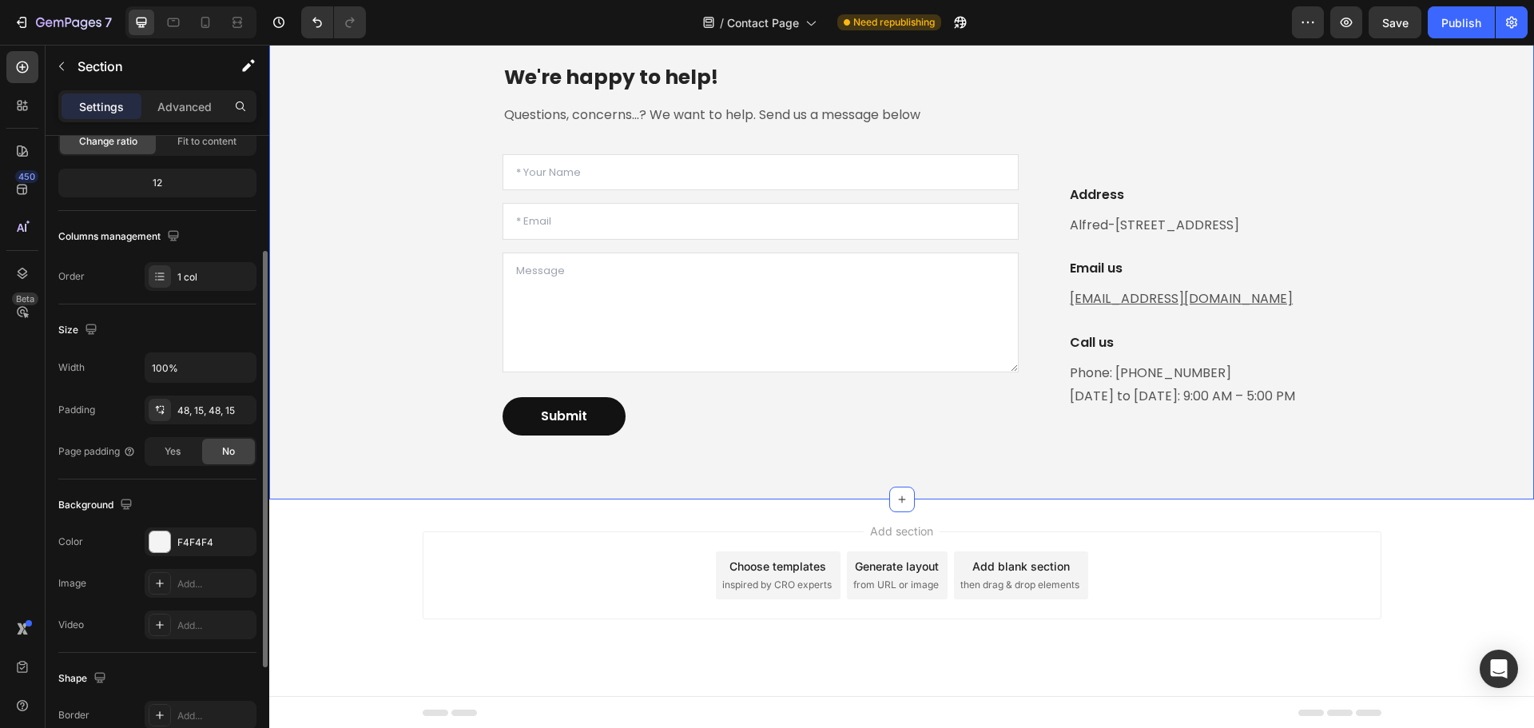
click at [407, 352] on div "We're happy to help! Heading Questions, concerns...? We want to help. Send us a…" at bounding box center [901, 249] width 1241 height 423
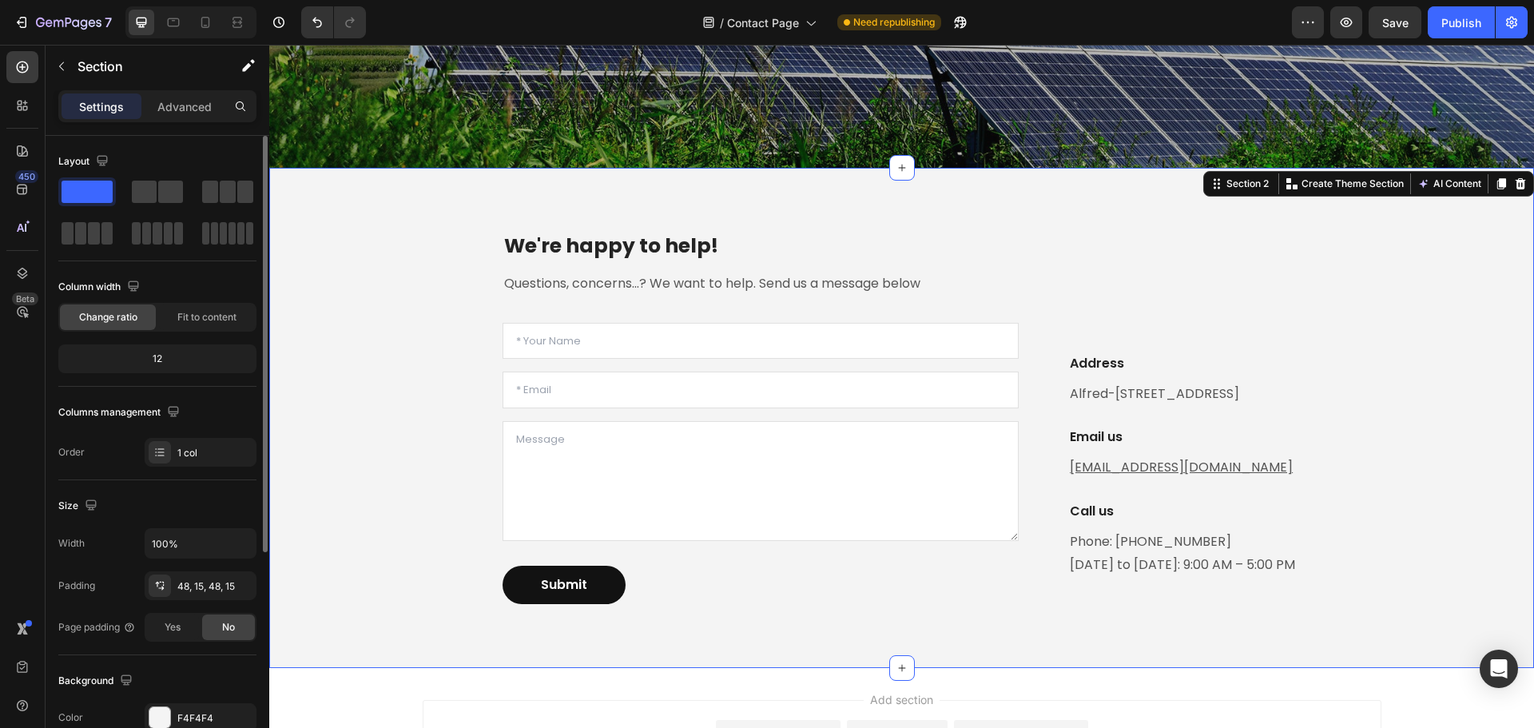
scroll to position [547, 0]
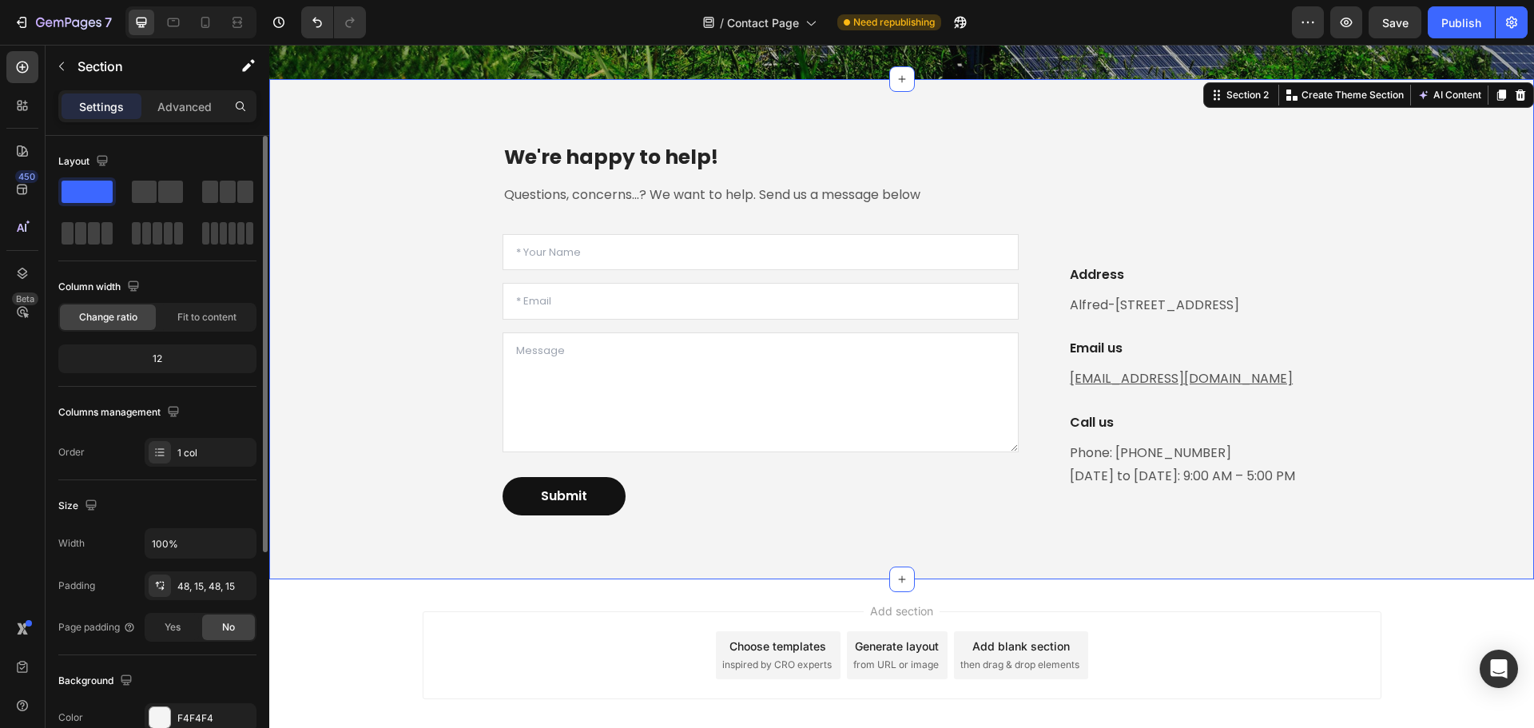
click at [380, 475] on div "We're happy to help! Heading Questions, concerns...? We want to help. Send us a…" at bounding box center [901, 328] width 1241 height 423
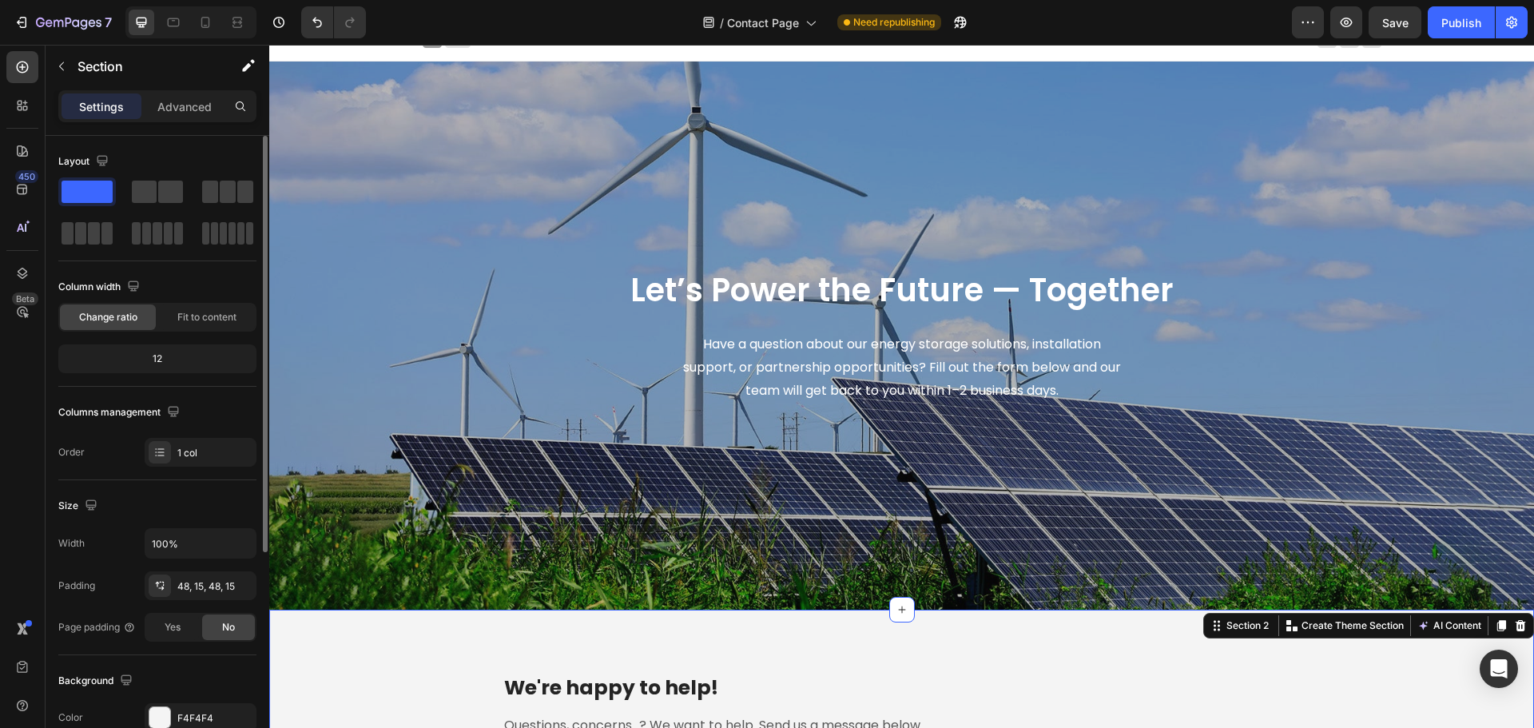
scroll to position [0, 0]
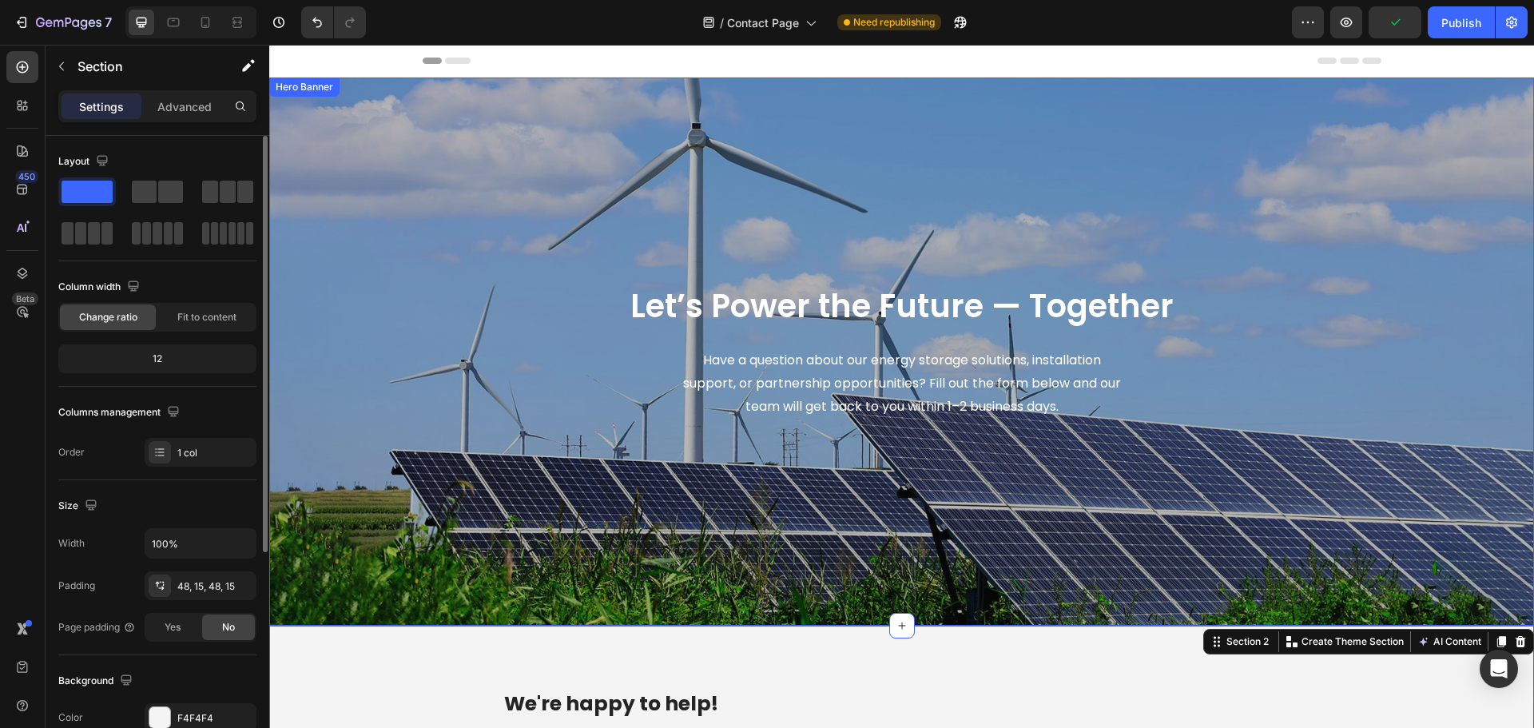
click at [426, 390] on div "Let’s Power the Future — Together Heading Have a question about our energy stor…" at bounding box center [902, 352] width 959 height 548
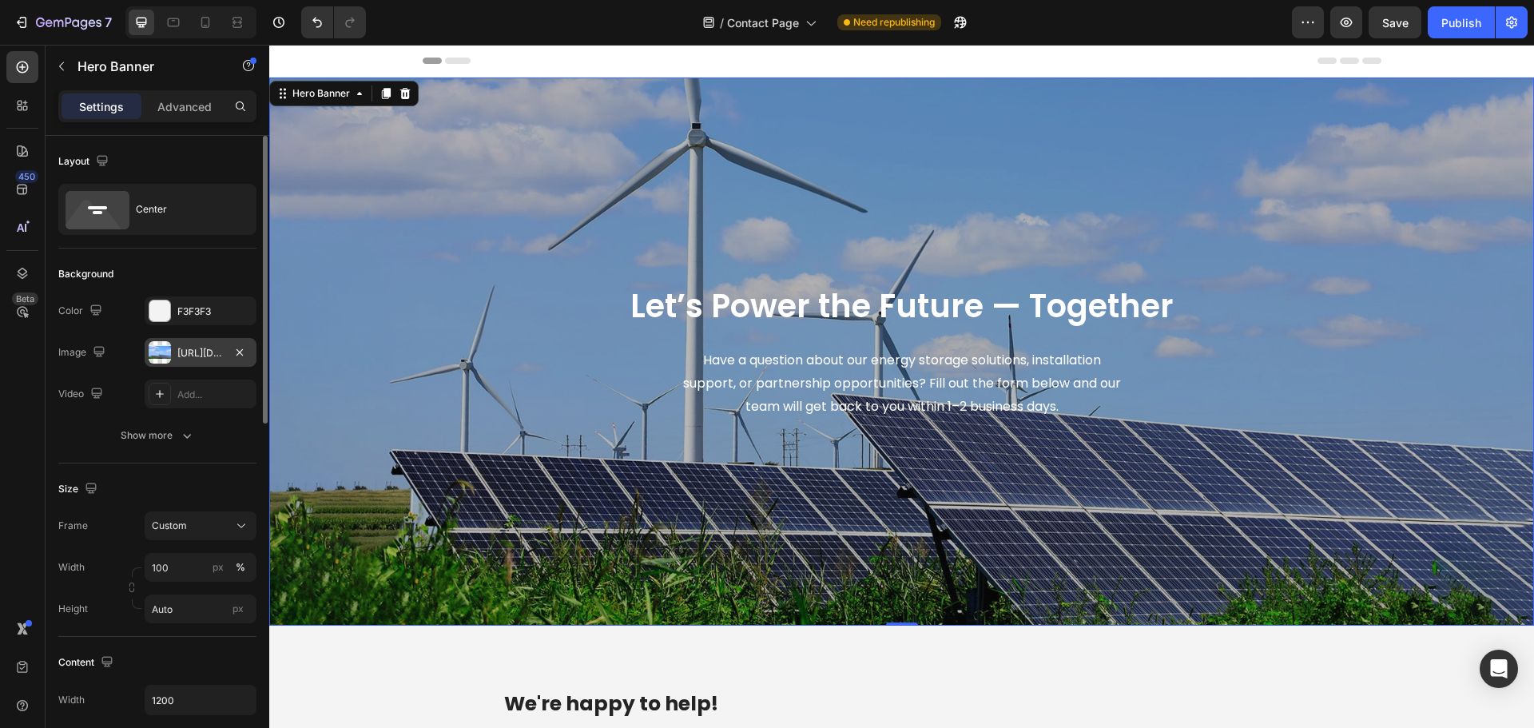
click at [155, 351] on div at bounding box center [160, 352] width 22 height 22
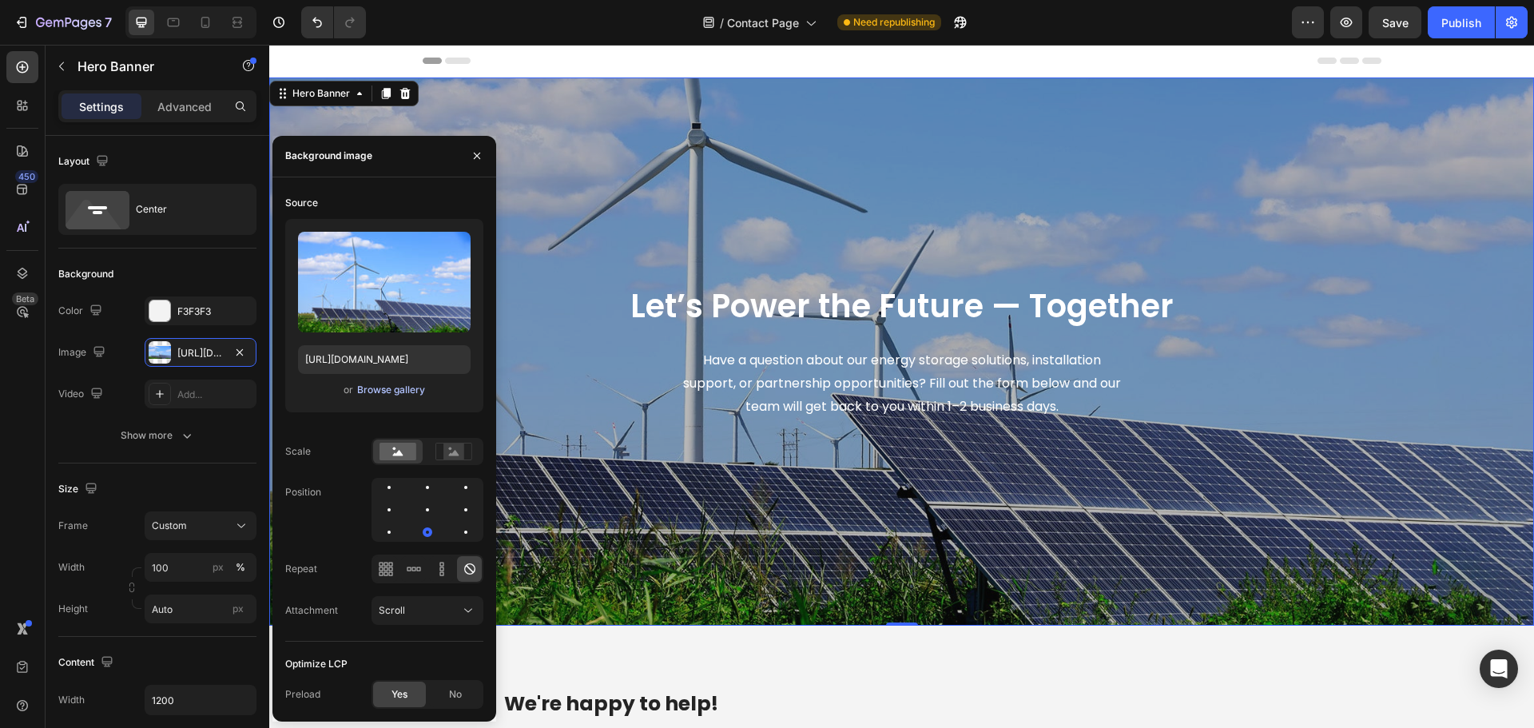
click at [361, 386] on div "Browse gallery" at bounding box center [391, 390] width 68 height 14
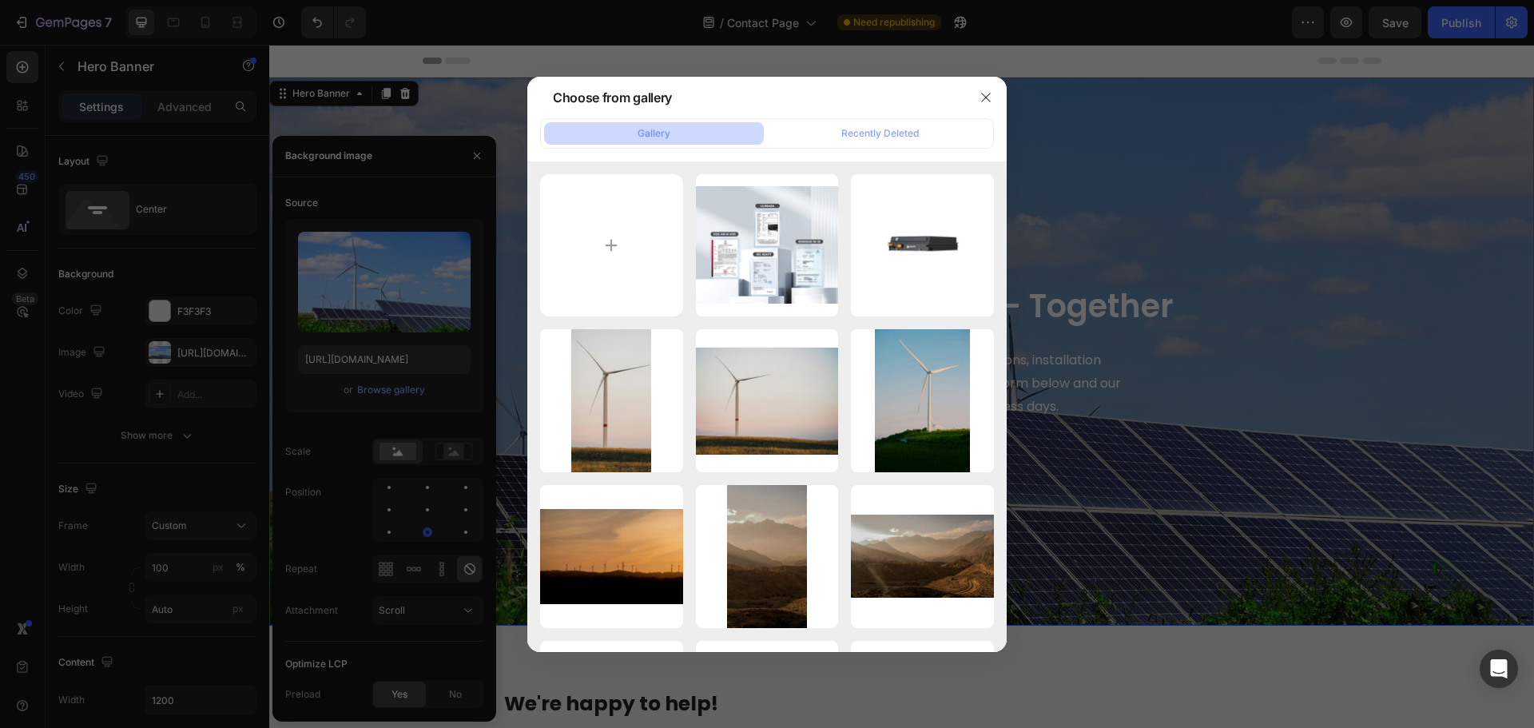
click at [1194, 149] on div at bounding box center [767, 364] width 1534 height 728
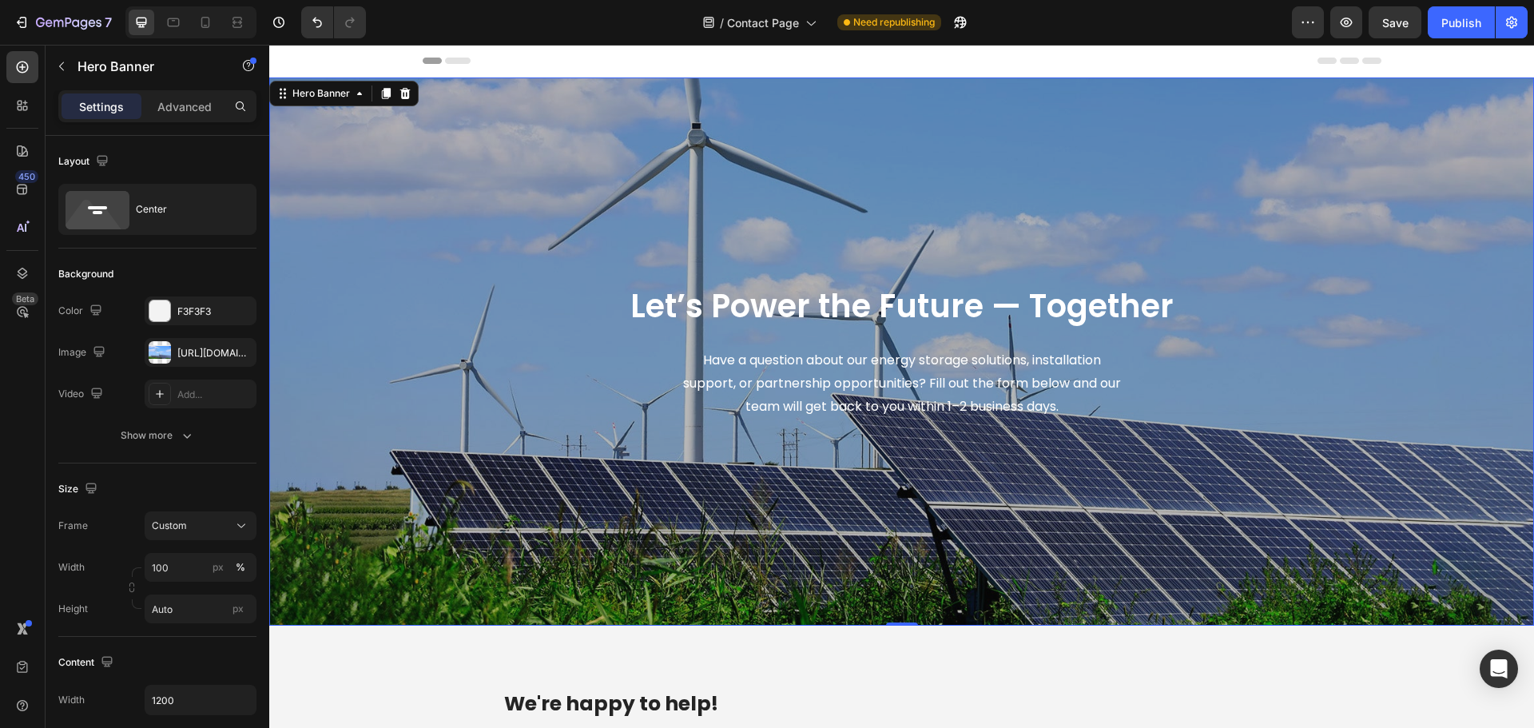
click at [1169, 179] on div "Let’s Power the Future — Together Heading Have a question about our energy stor…" at bounding box center [902, 351] width 935 height 497
click at [160, 345] on div at bounding box center [160, 352] width 22 height 22
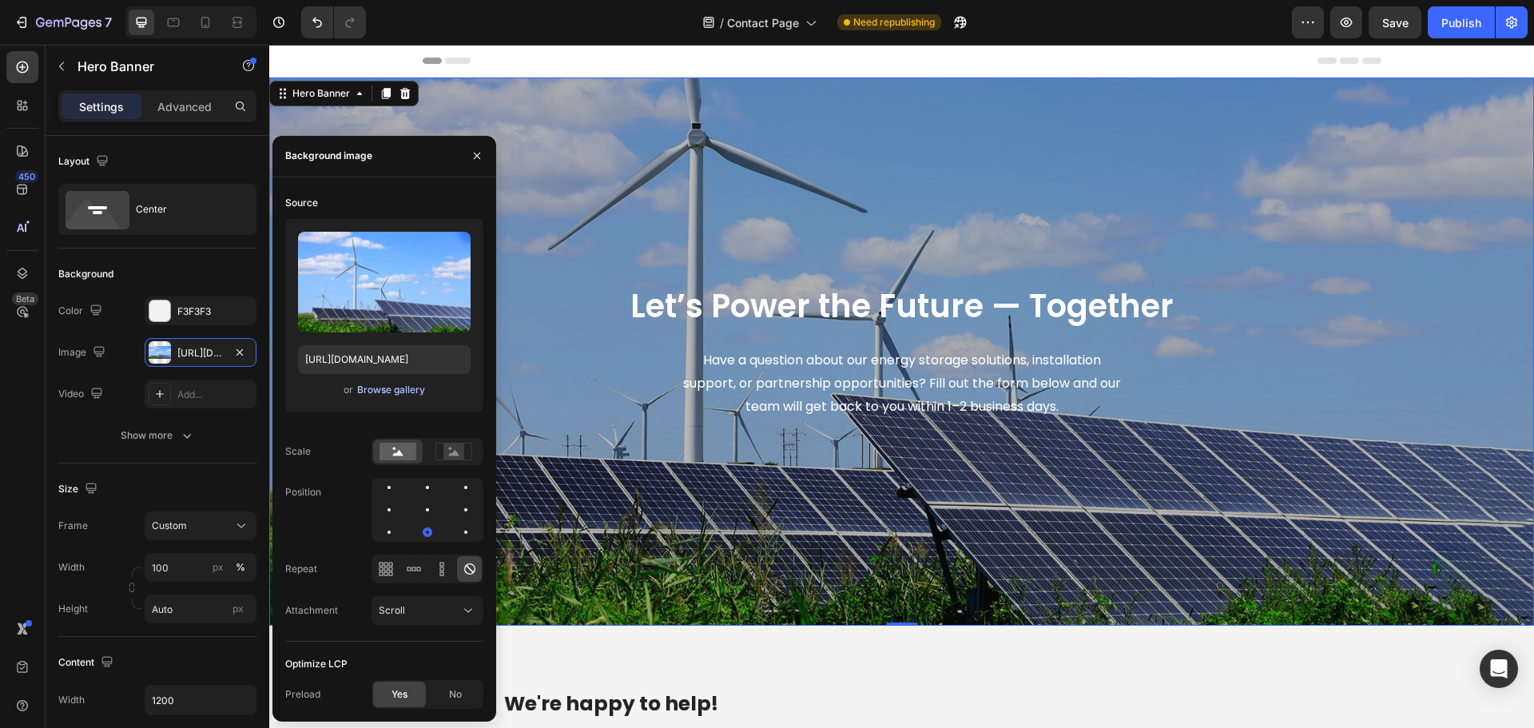
click at [372, 390] on div "Browse gallery" at bounding box center [391, 390] width 68 height 14
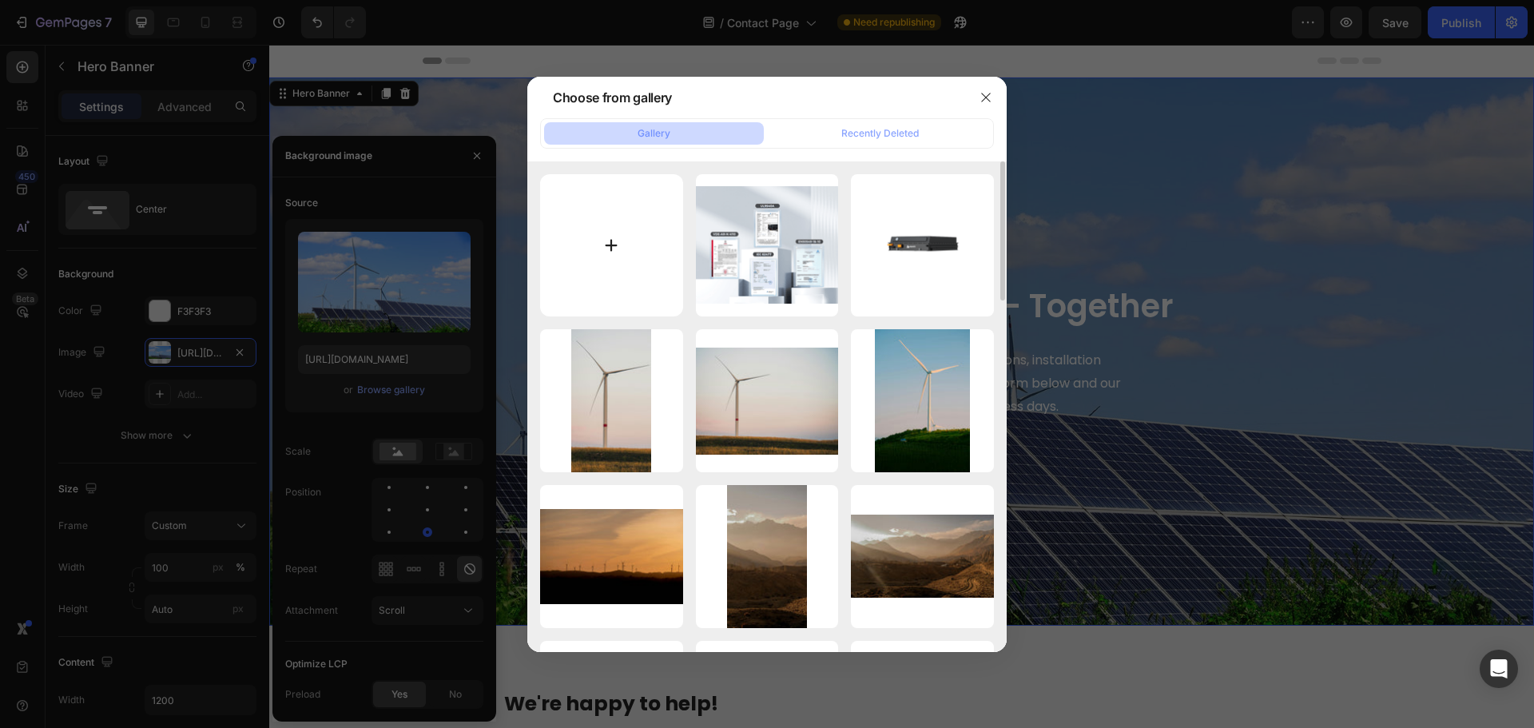
click at [631, 253] on input "file" at bounding box center [611, 245] width 143 height 143
click at [1184, 601] on div at bounding box center [767, 364] width 1534 height 728
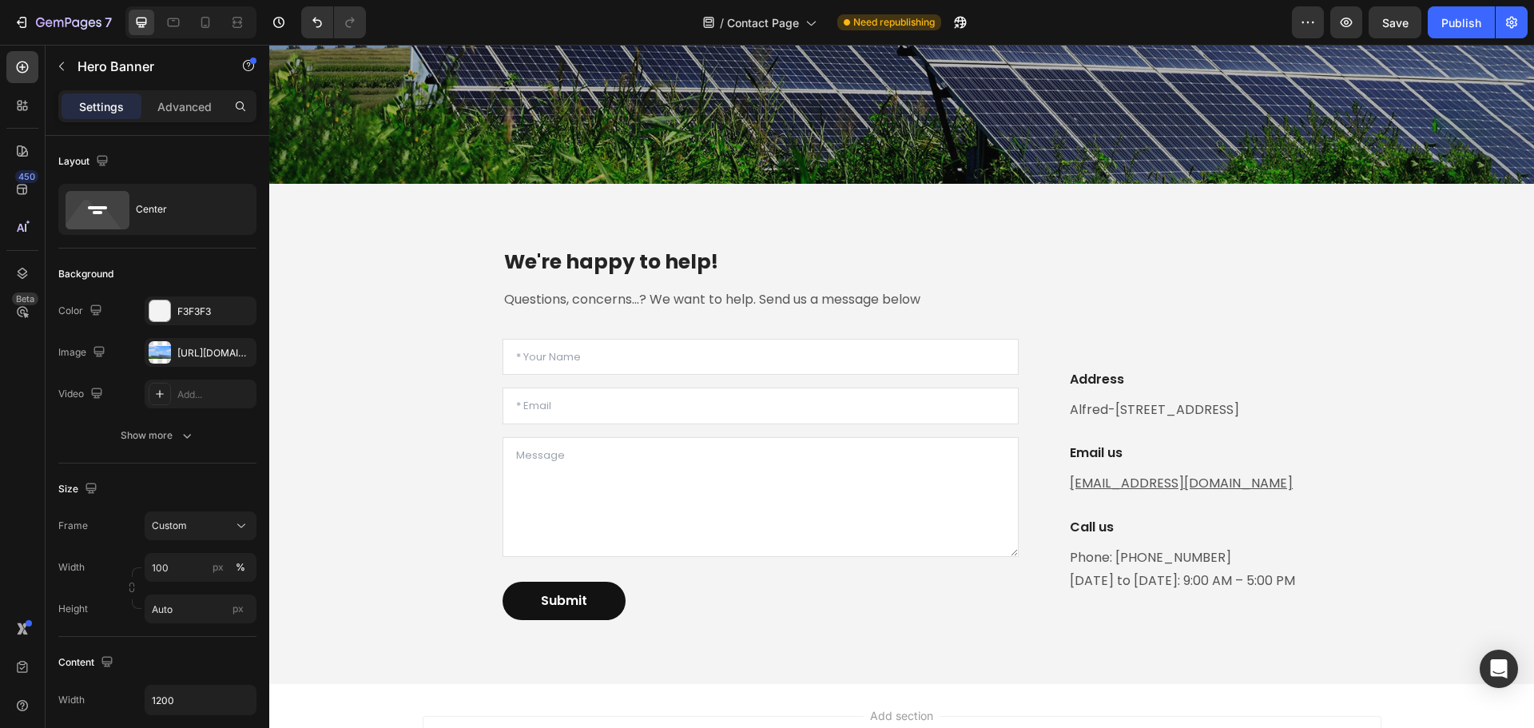
scroll to position [147, 0]
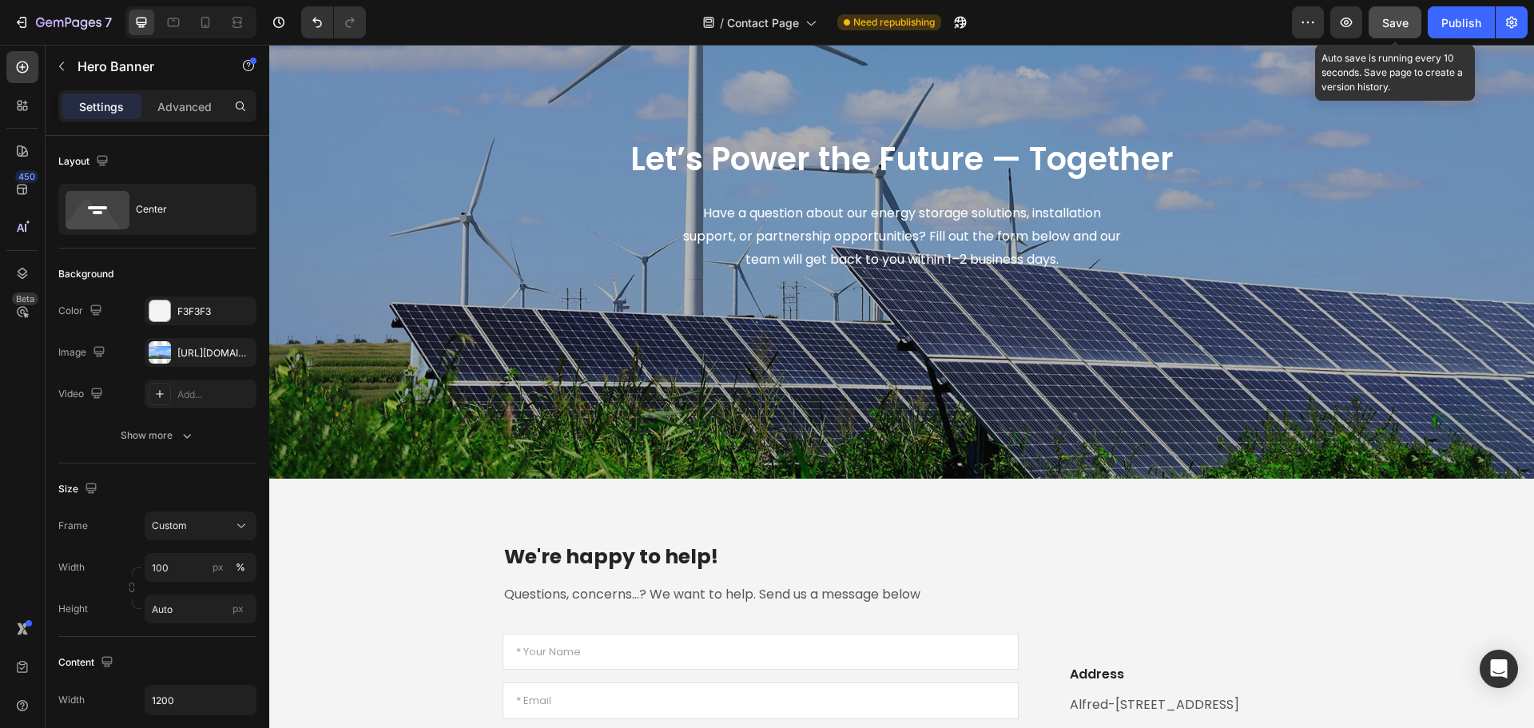
click at [1394, 24] on span "Save" at bounding box center [1395, 23] width 26 height 14
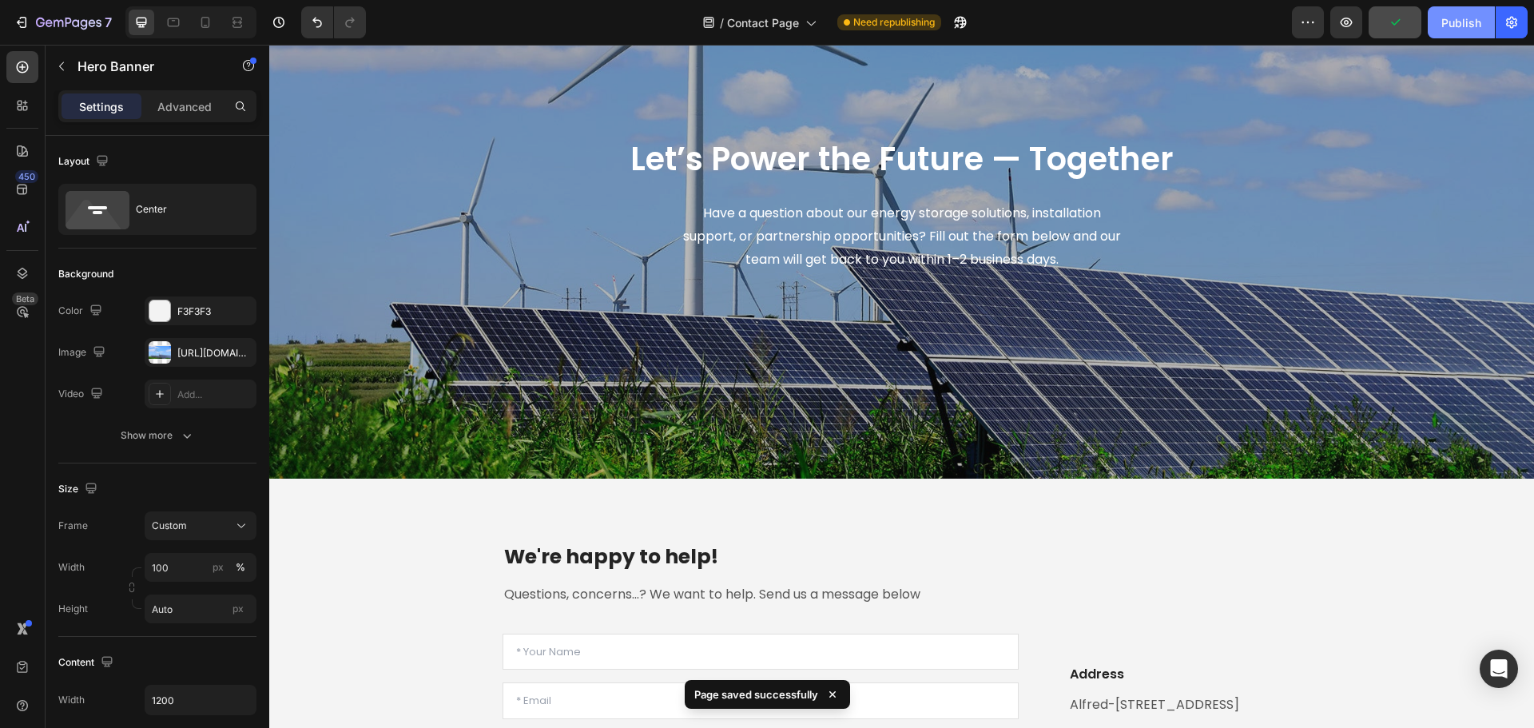
click at [1475, 17] on div "Publish" at bounding box center [1461, 22] width 40 height 17
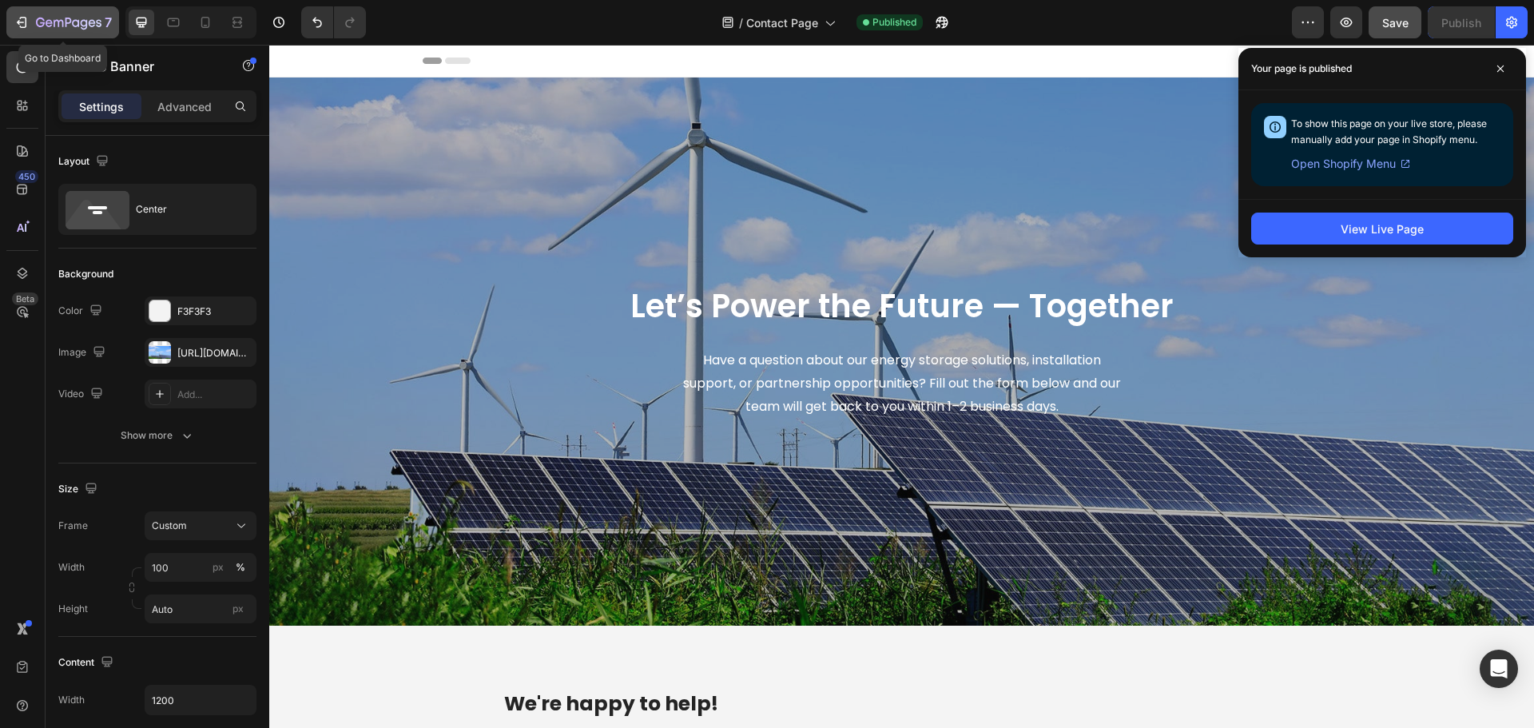
click at [21, 21] on icon "button" at bounding box center [22, 22] width 16 height 16
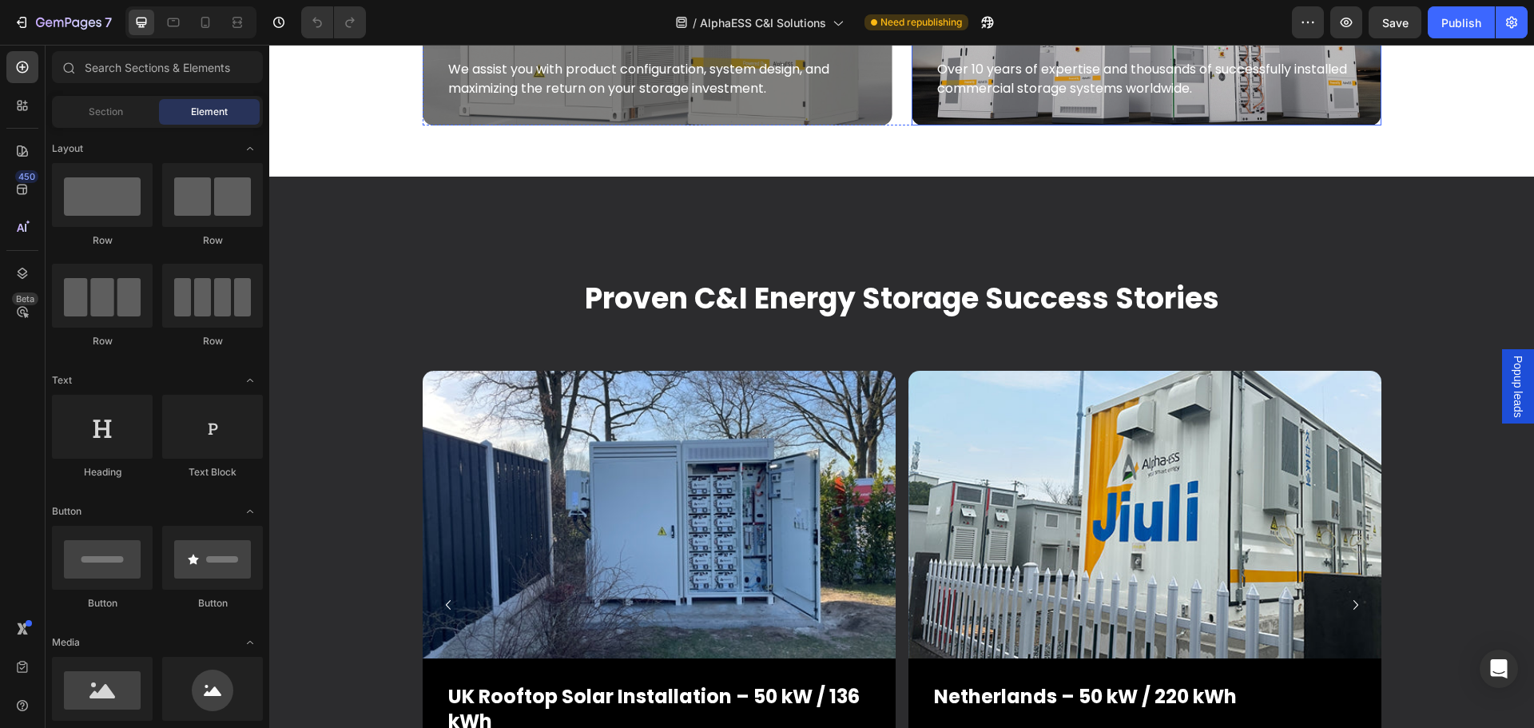
scroll to position [5913, 0]
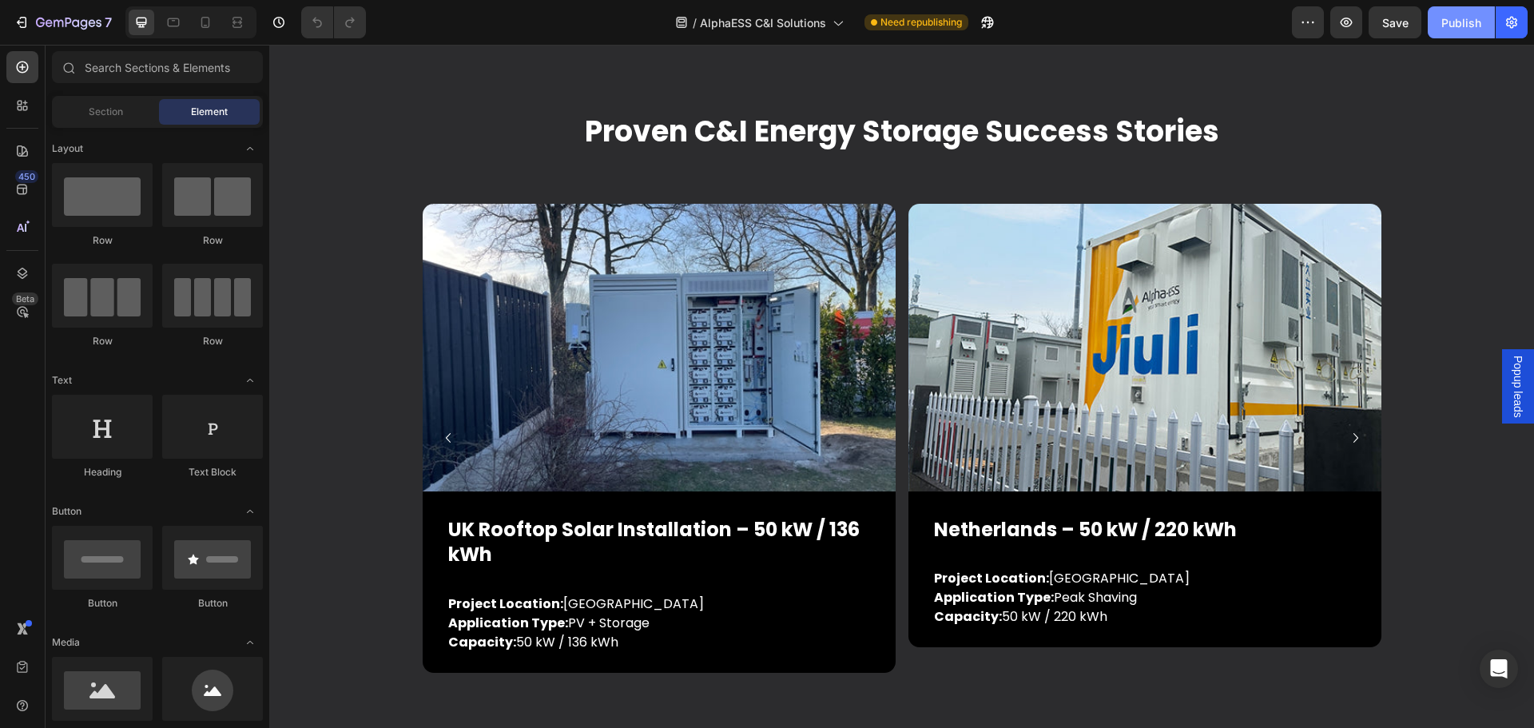
click at [1449, 22] on div "Publish" at bounding box center [1461, 22] width 40 height 17
click at [17, 19] on icon "button" at bounding box center [22, 22] width 16 height 16
